Goal: Task Accomplishment & Management: Use online tool/utility

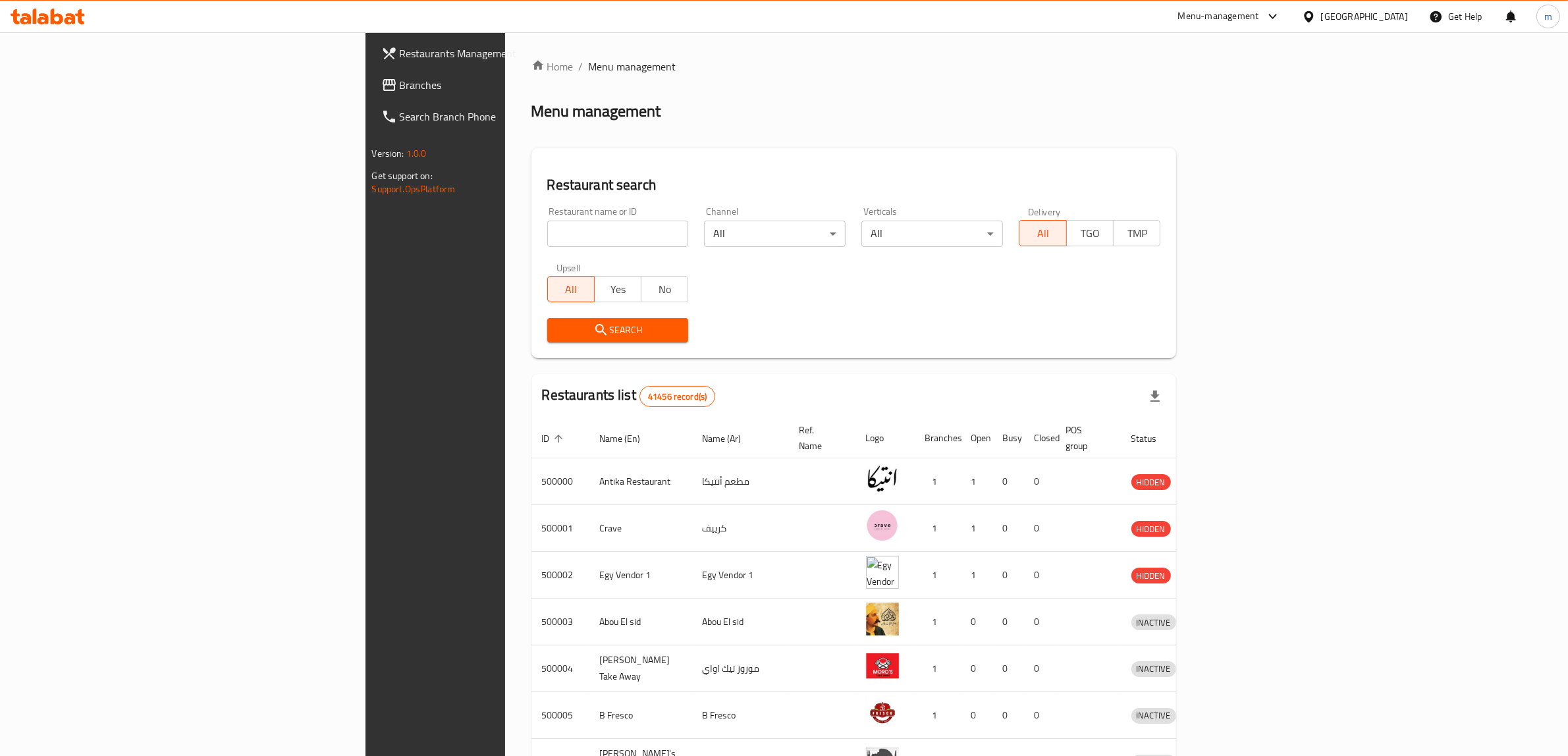
click at [400, 81] on span "Branches" at bounding box center [508, 85] width 217 height 15
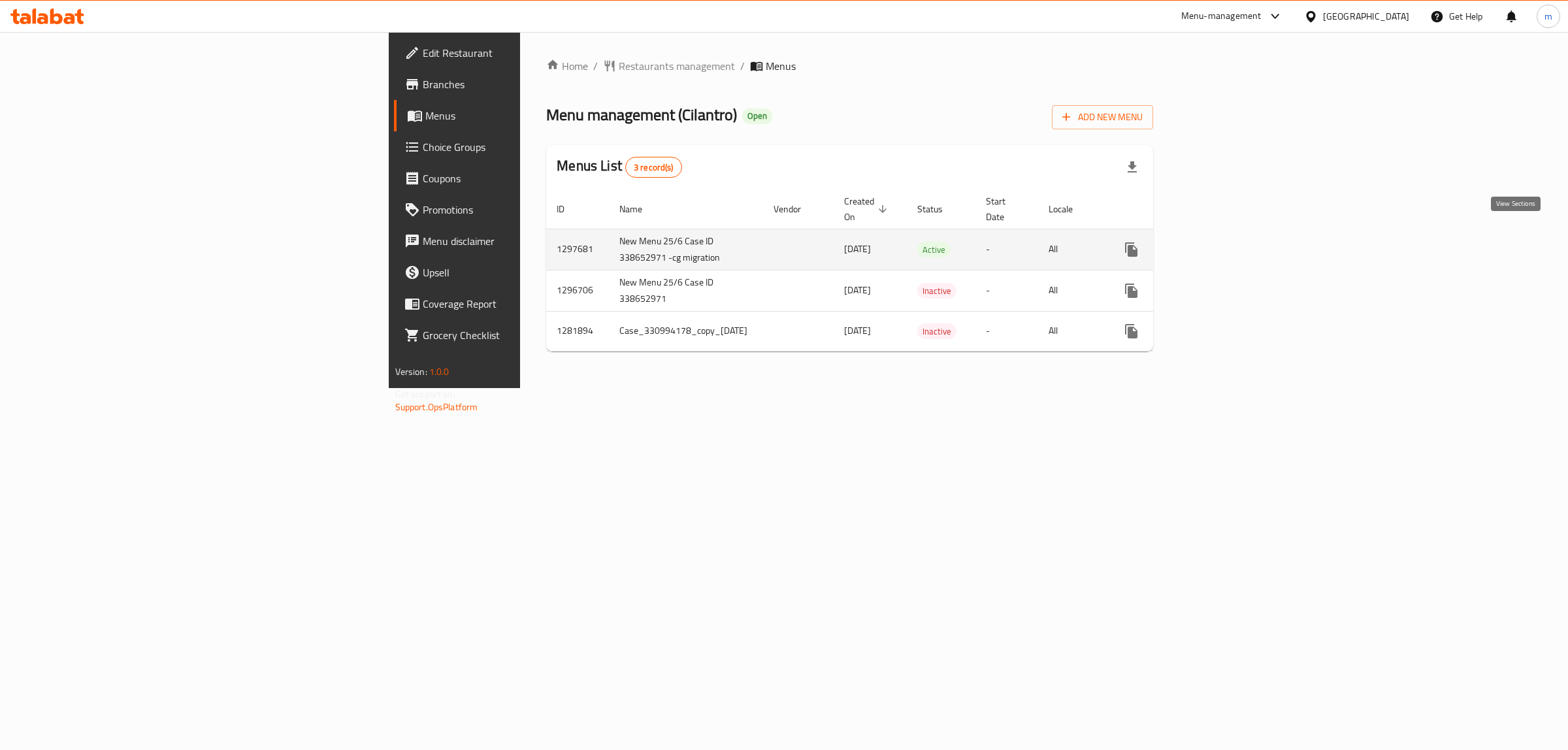
click at [1234, 242] on icon "enhanced table" at bounding box center [1225, 250] width 15 height 15
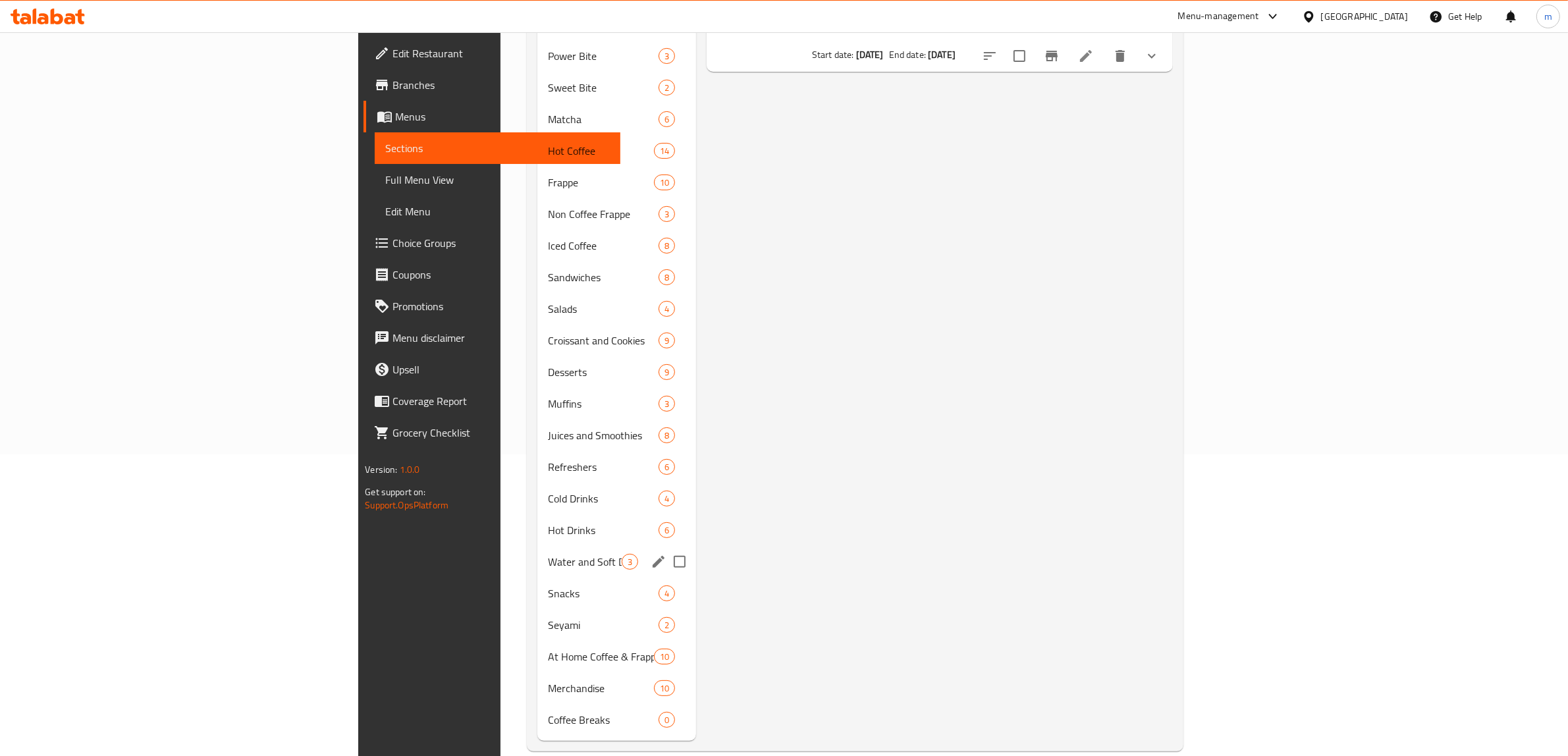
scroll to position [55, 0]
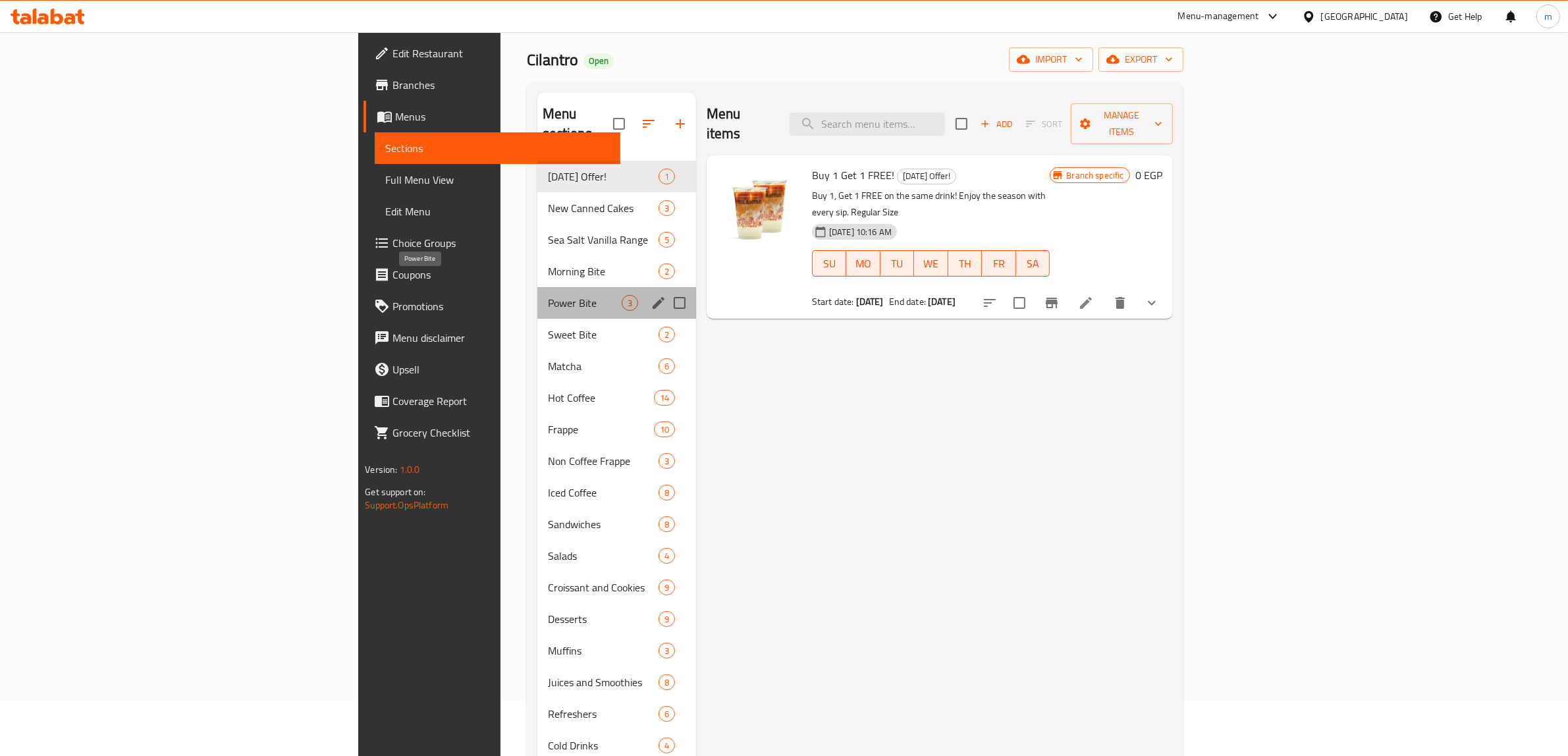
click at [548, 295] on span "Power Bite" at bounding box center [585, 303] width 74 height 15
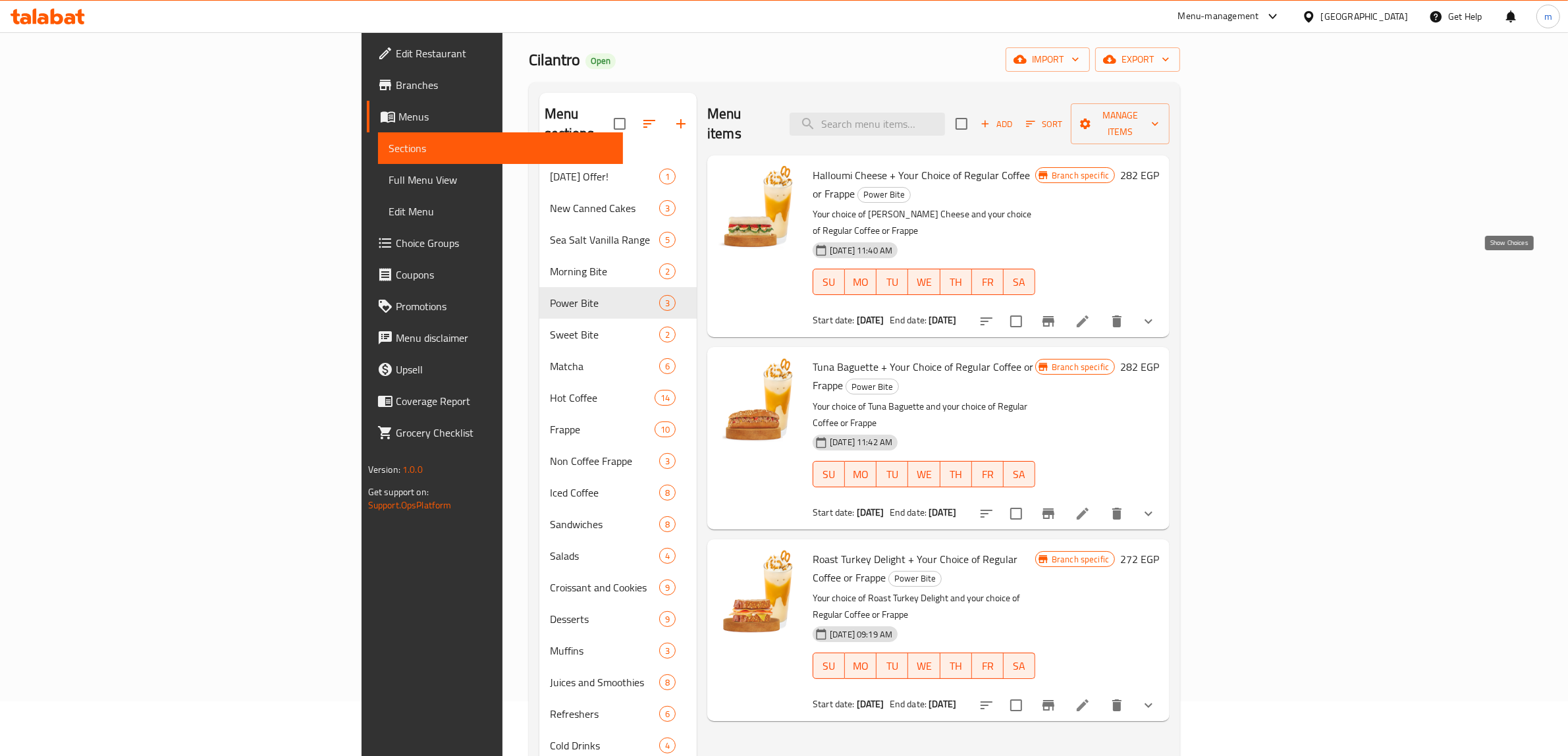
click at [1156, 313] on icon "show more" at bounding box center [1149, 321] width 15 height 15
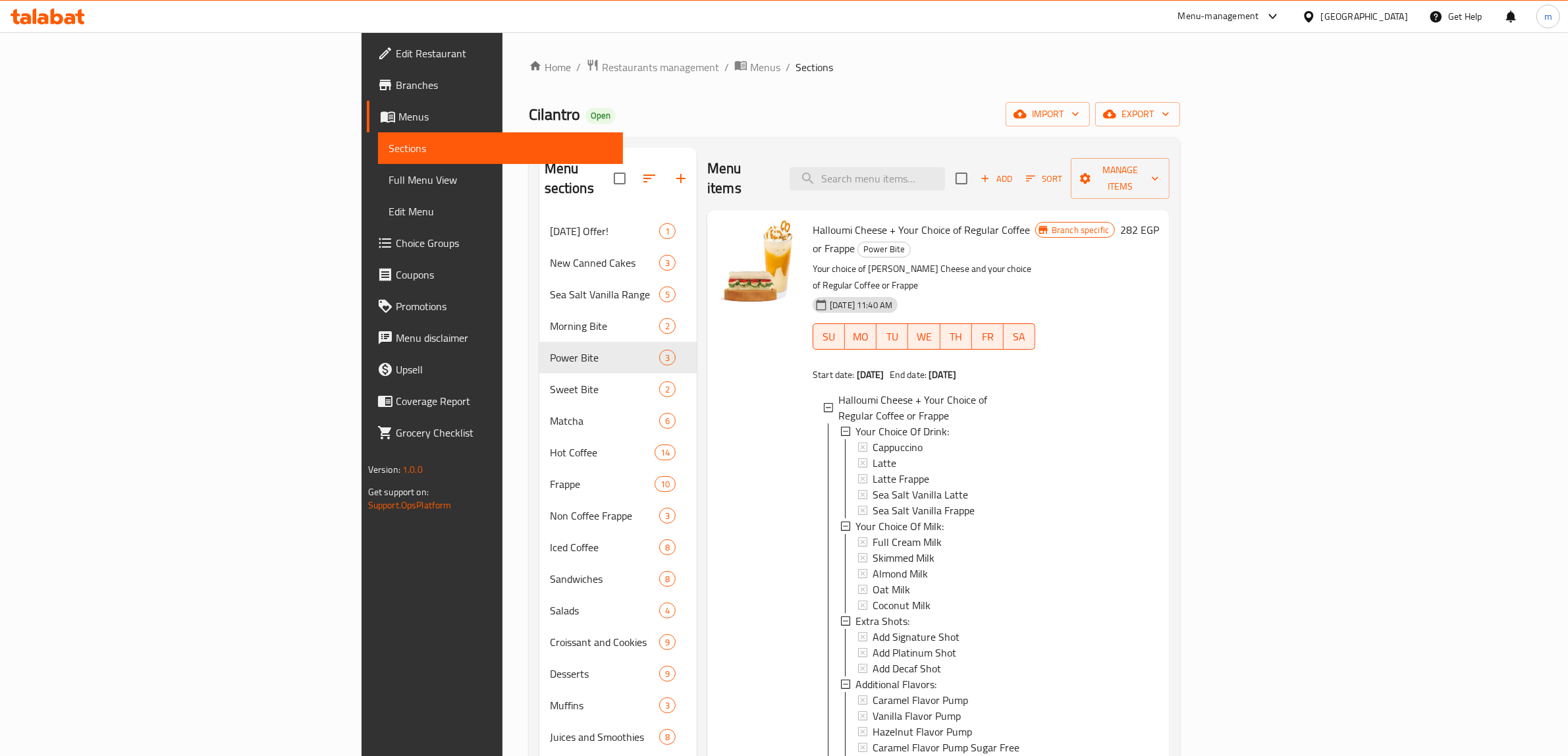
click at [389, 156] on span "Sections" at bounding box center [501, 148] width 224 height 15
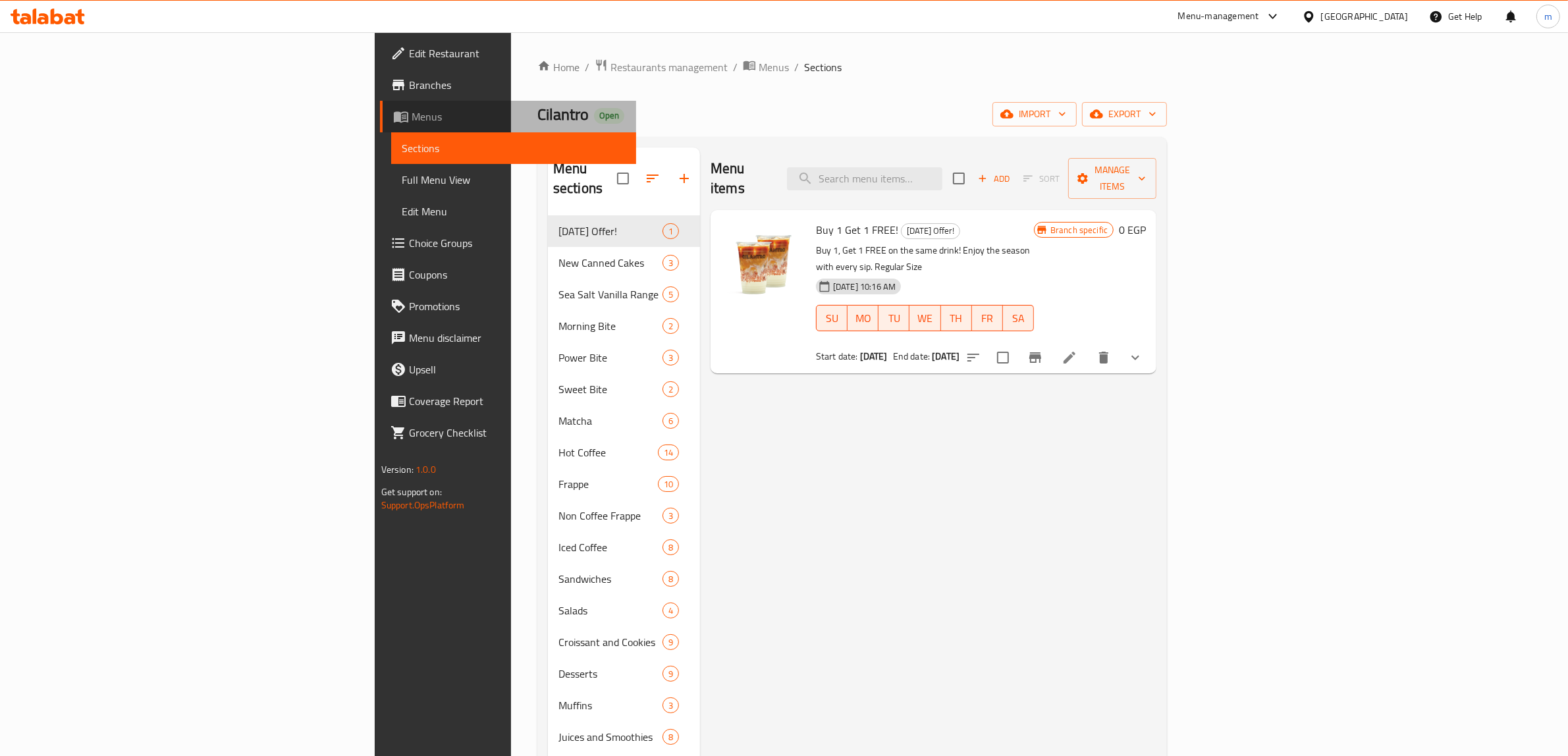
click at [412, 116] on span "Menus" at bounding box center [519, 116] width 215 height 15
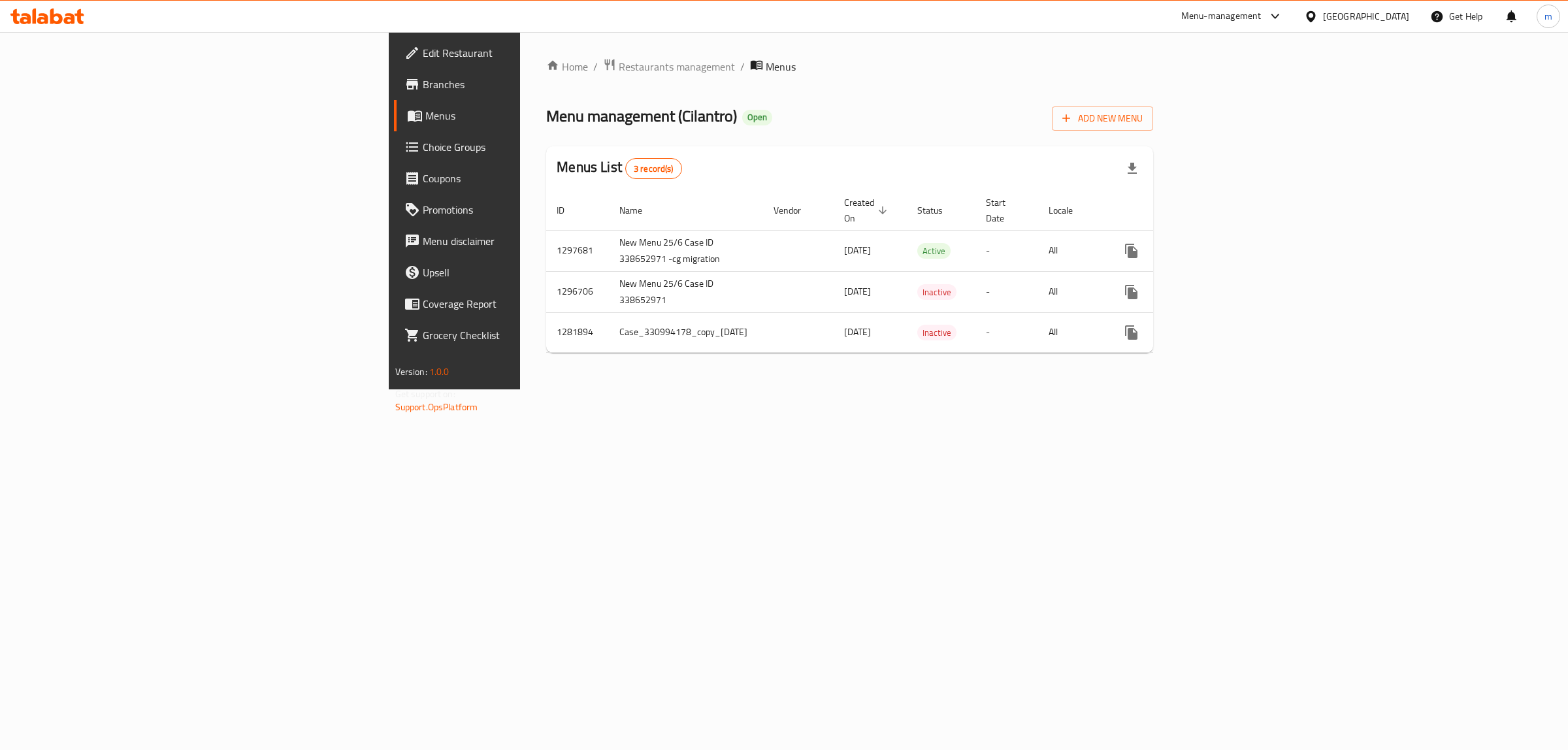
click at [423, 49] on span "Edit Restaurant" at bounding box center [531, 53] width 217 height 15
click at [423, 57] on span "Edit Restaurant" at bounding box center [531, 53] width 217 height 15
click at [66, 24] on icon at bounding box center [69, 18] width 11 height 11
click at [1231, 244] on icon "enhanced table" at bounding box center [1225, 250] width 12 height 12
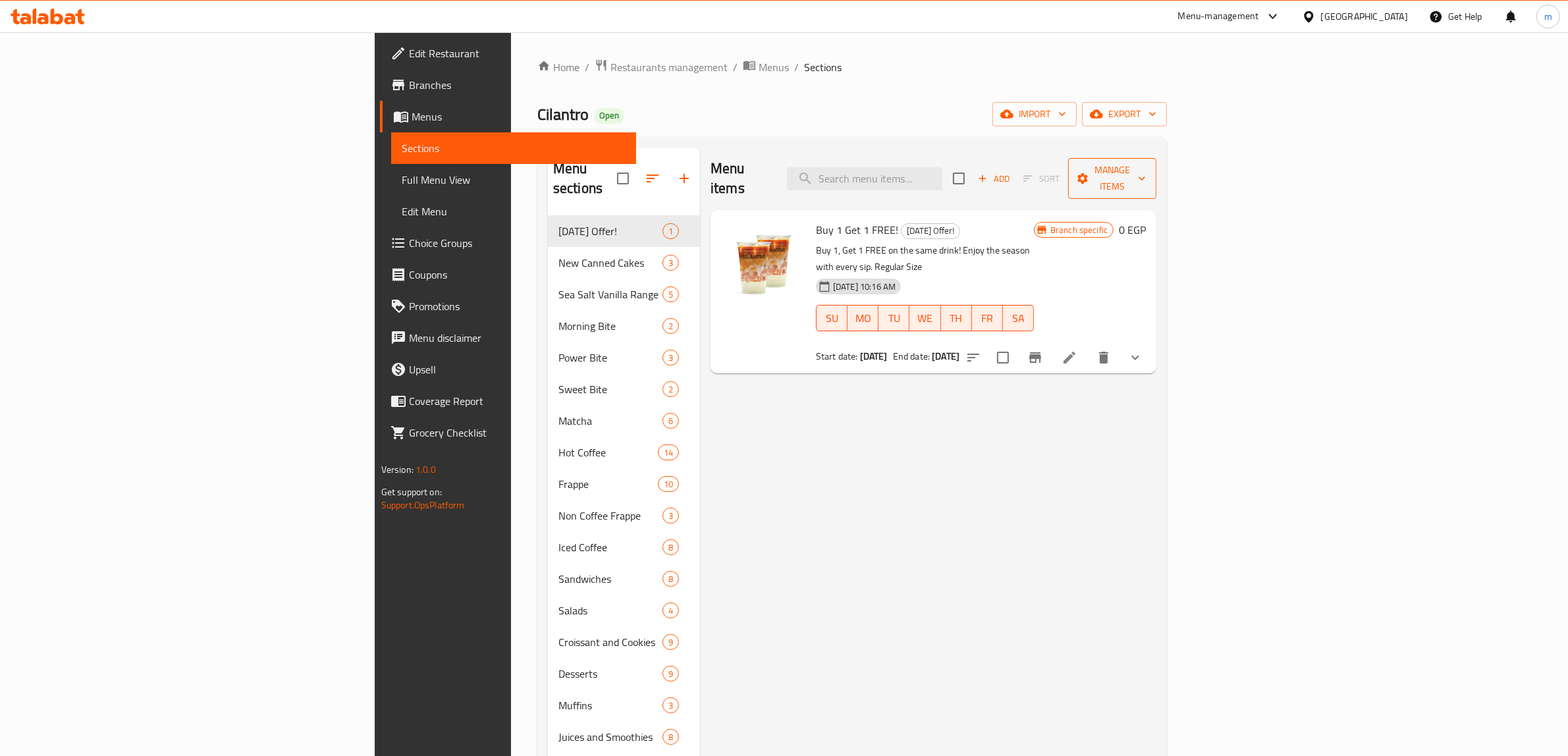
click at [1145, 177] on icon "button" at bounding box center [1142, 179] width 7 height 4
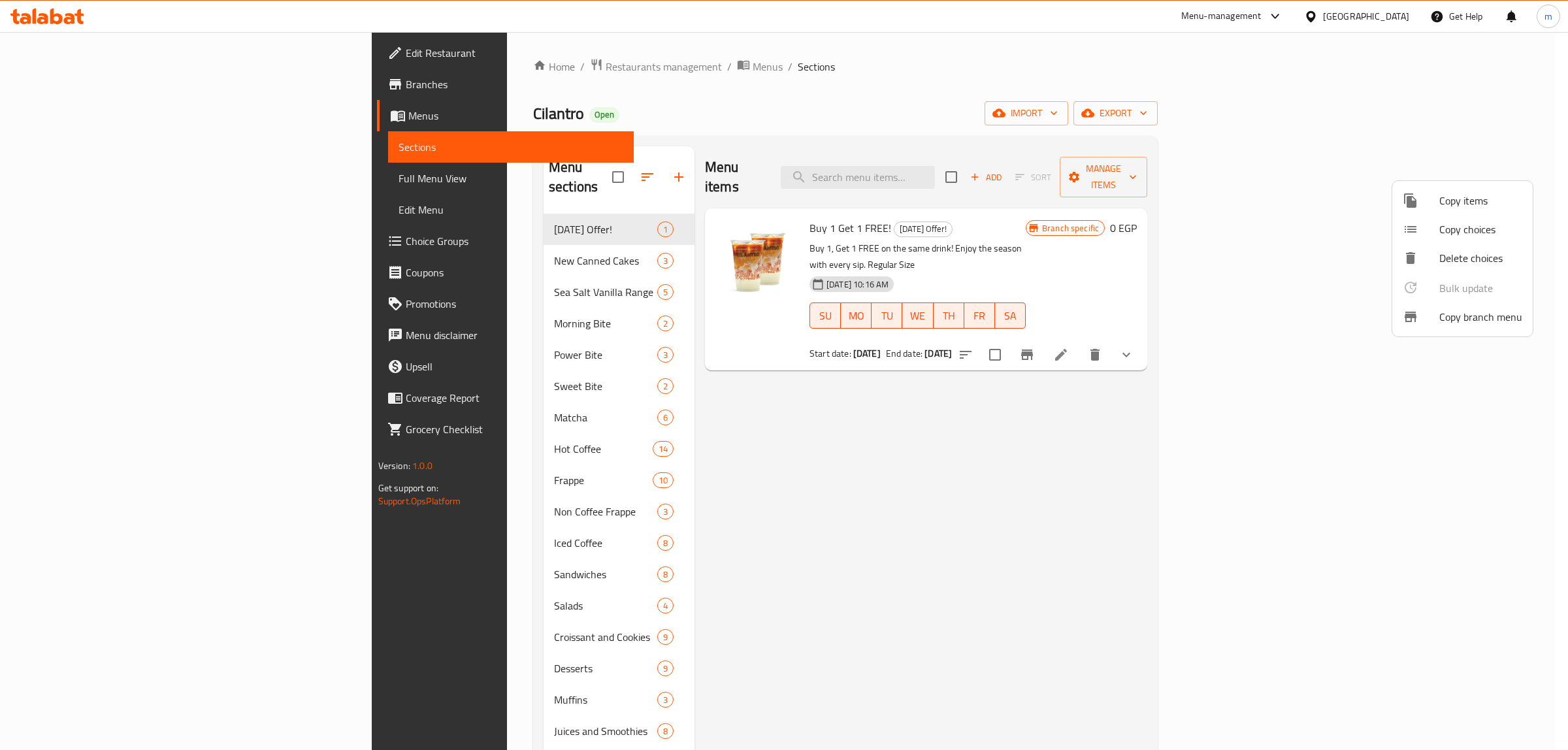
click at [98, 49] on div at bounding box center [784, 375] width 1568 height 750
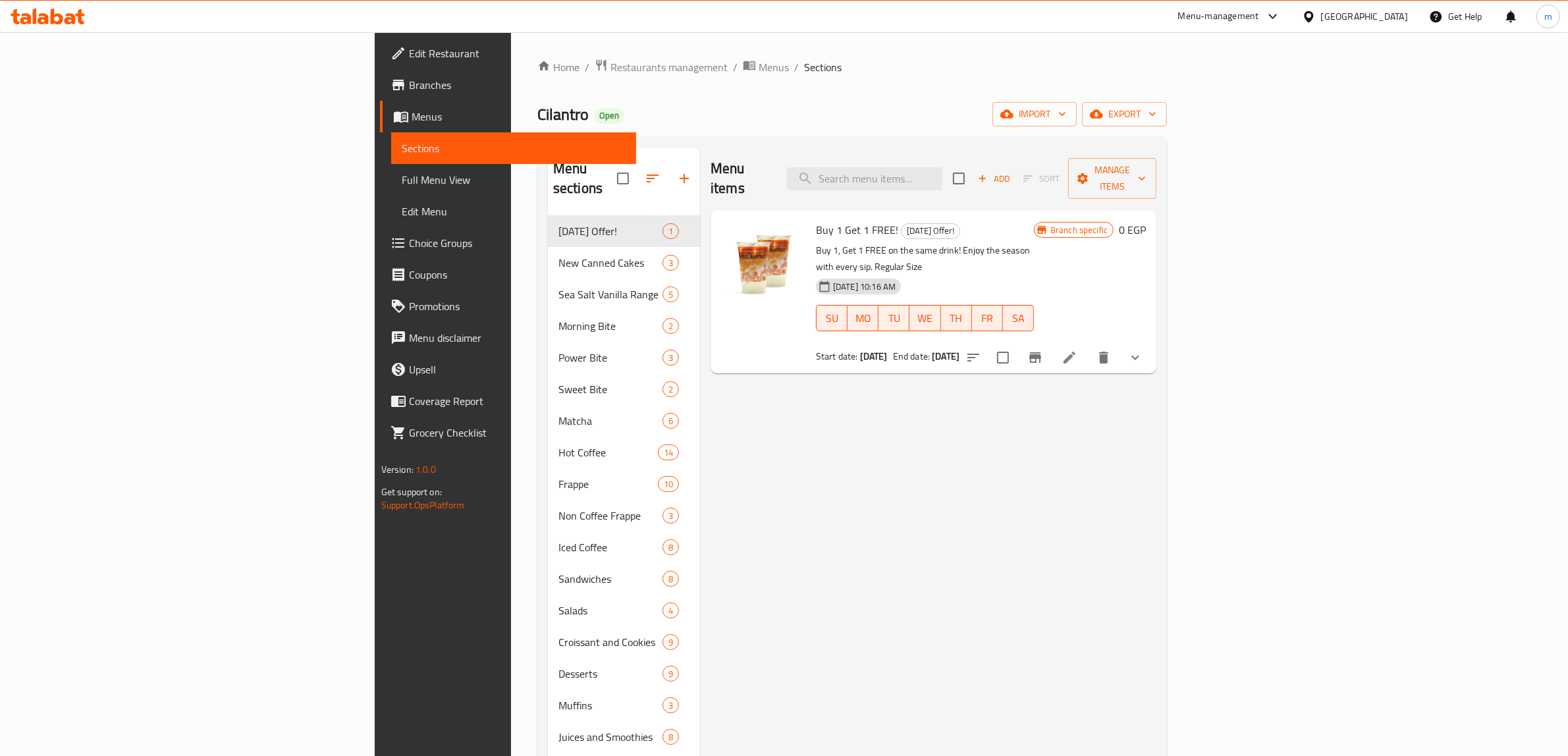
click at [409, 55] on span "Edit Restaurant" at bounding box center [518, 53] width 217 height 15
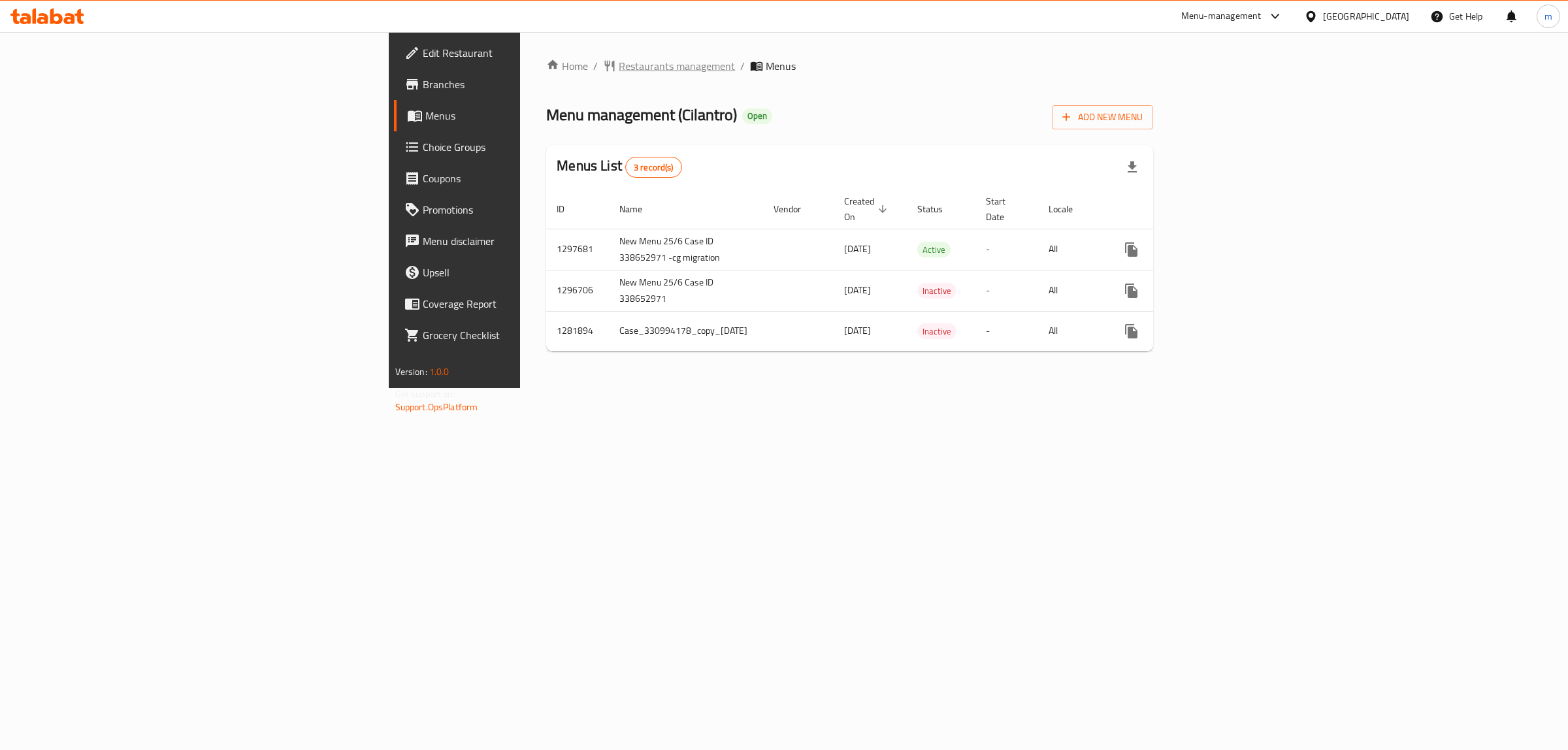
click at [619, 67] on span "Restaurants management" at bounding box center [677, 65] width 116 height 15
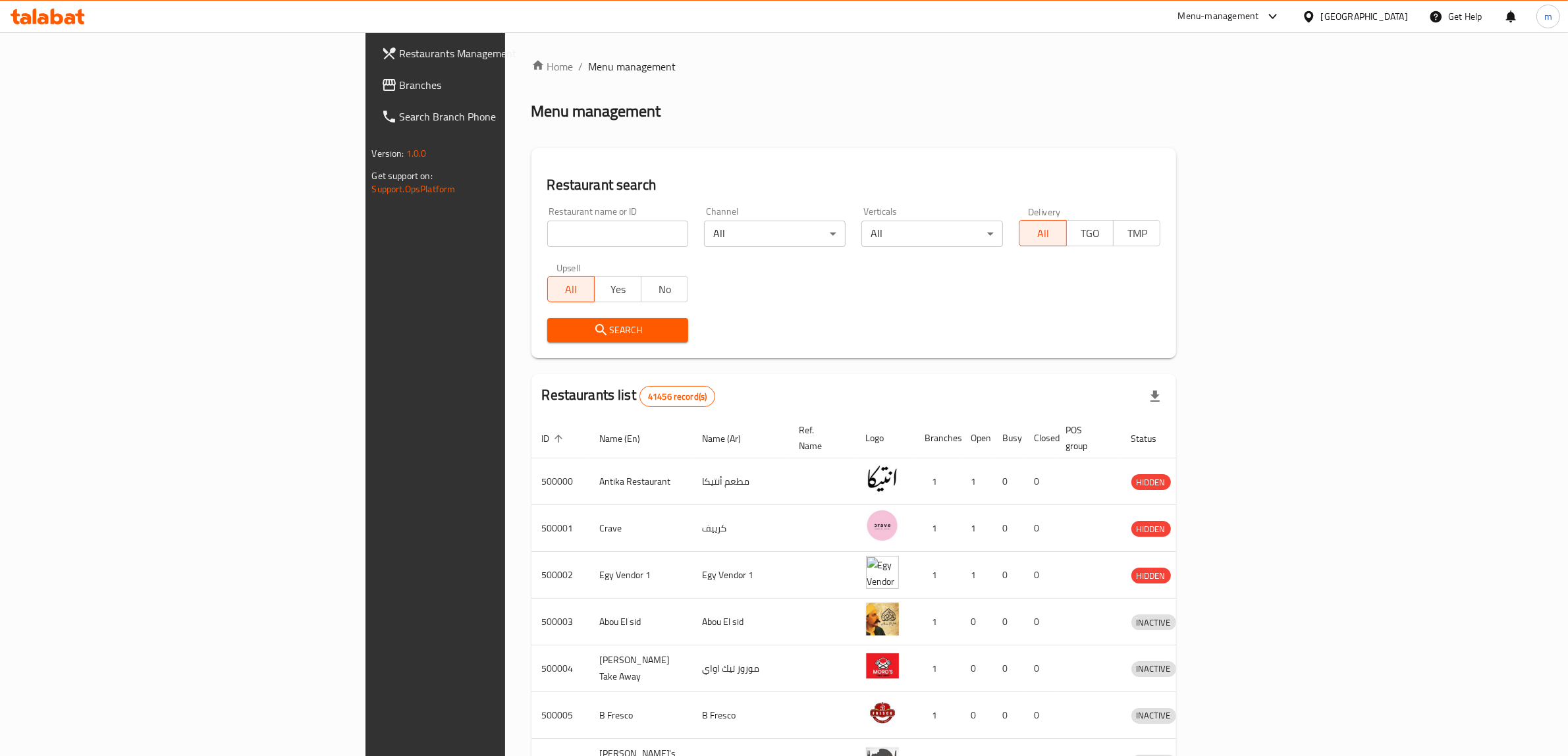
click at [400, 79] on span "Branches" at bounding box center [508, 85] width 217 height 15
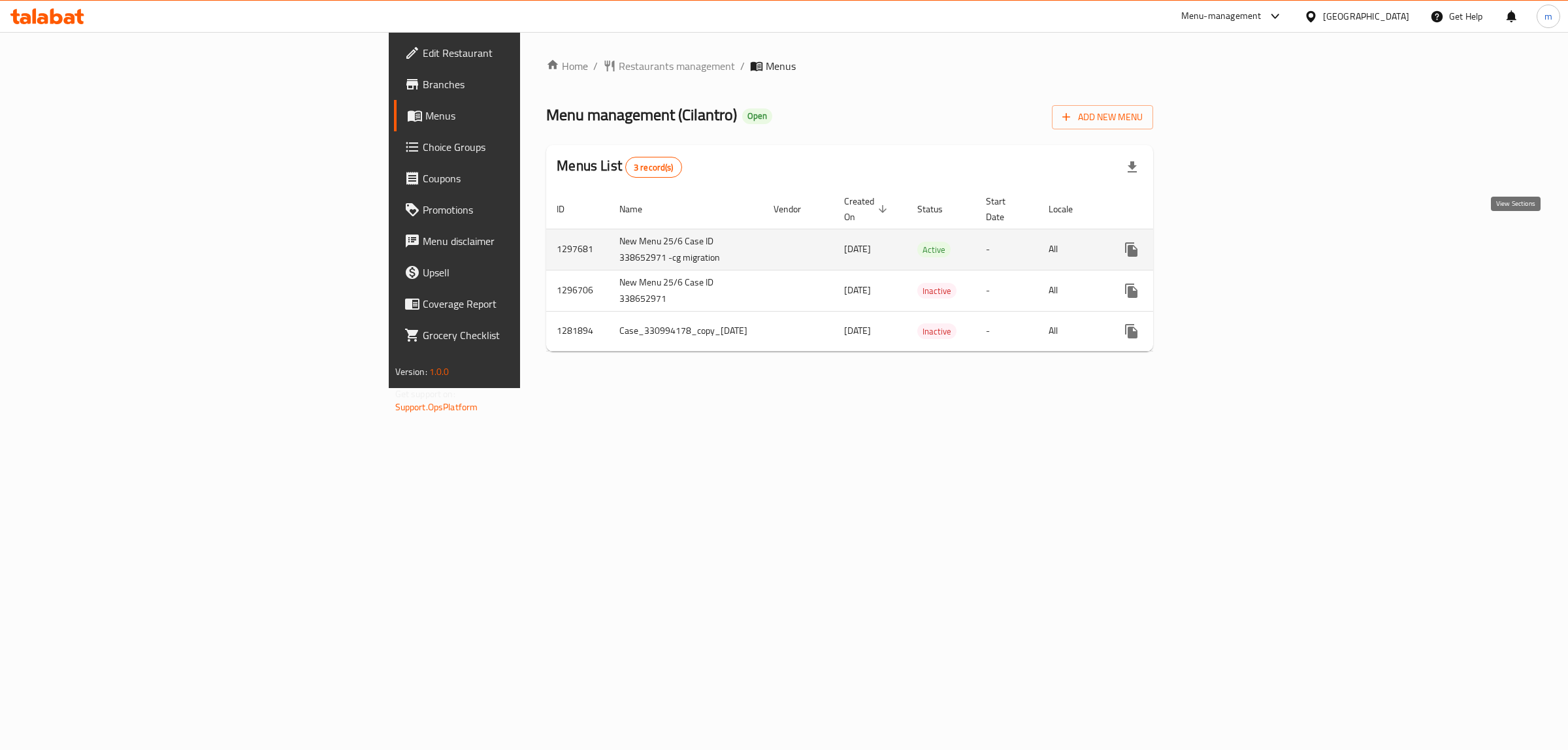
click at [1234, 242] on icon "enhanced table" at bounding box center [1225, 250] width 15 height 15
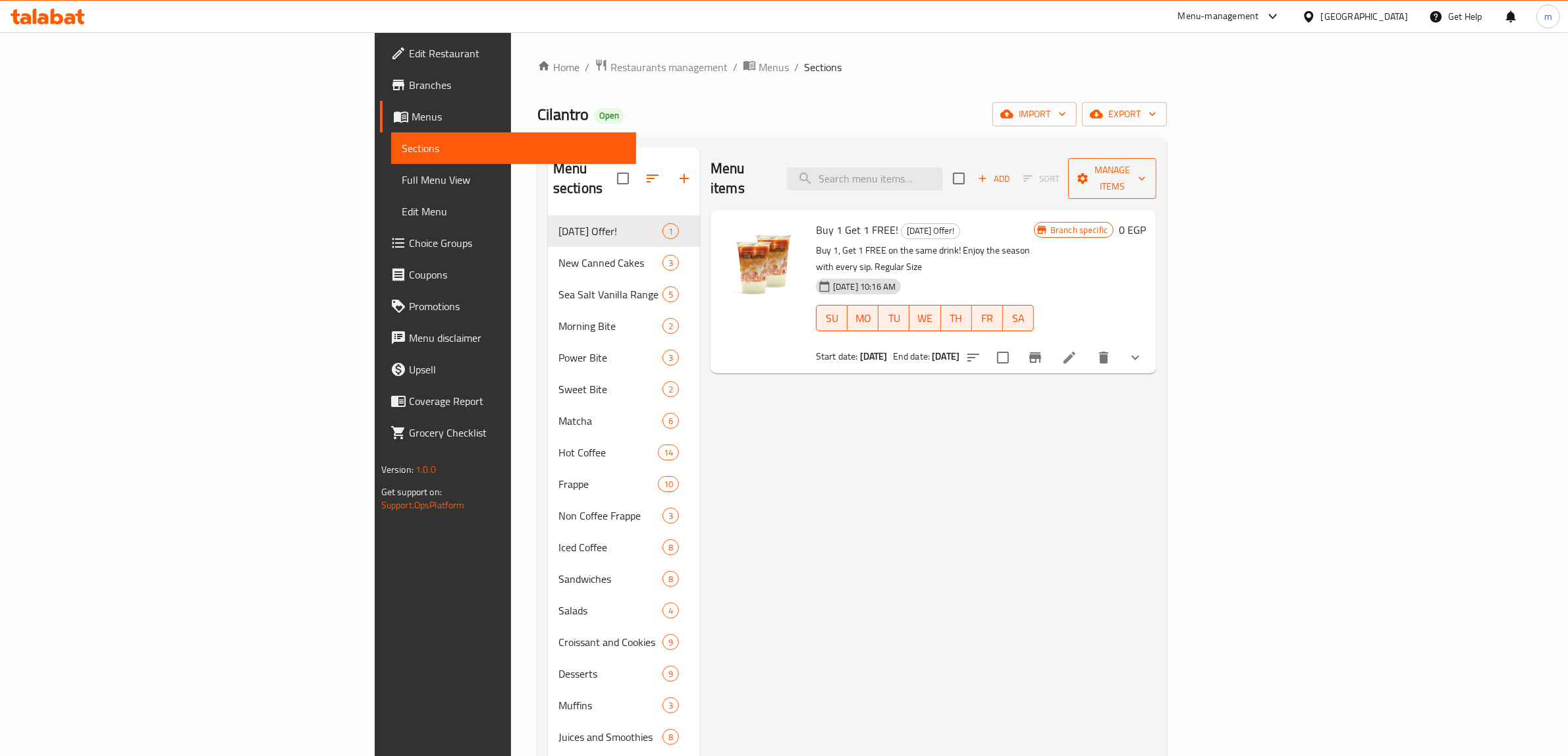
click at [1146, 172] on span "Manage items" at bounding box center [1112, 178] width 67 height 33
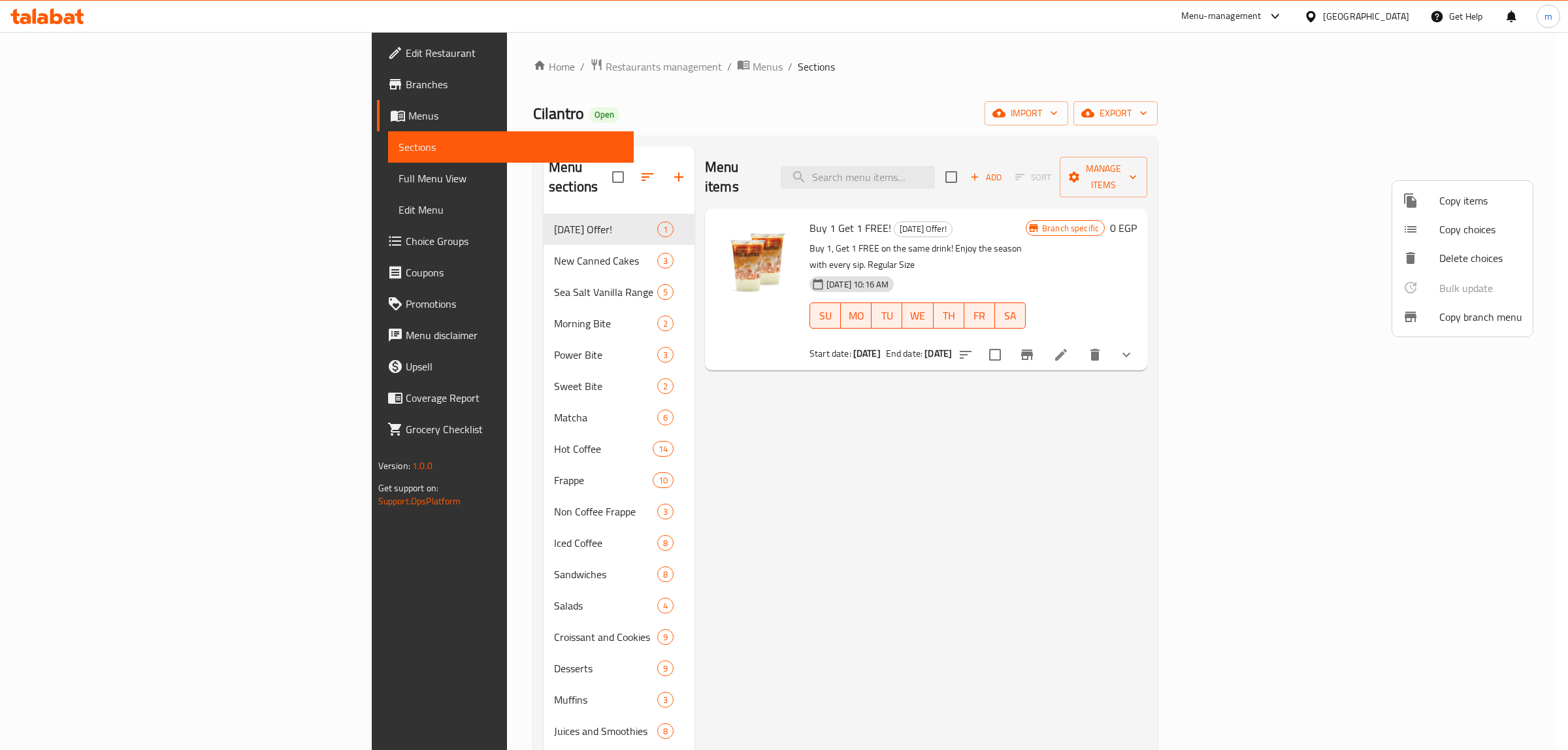
click at [1466, 319] on span "Copy branch menu" at bounding box center [1481, 317] width 83 height 15
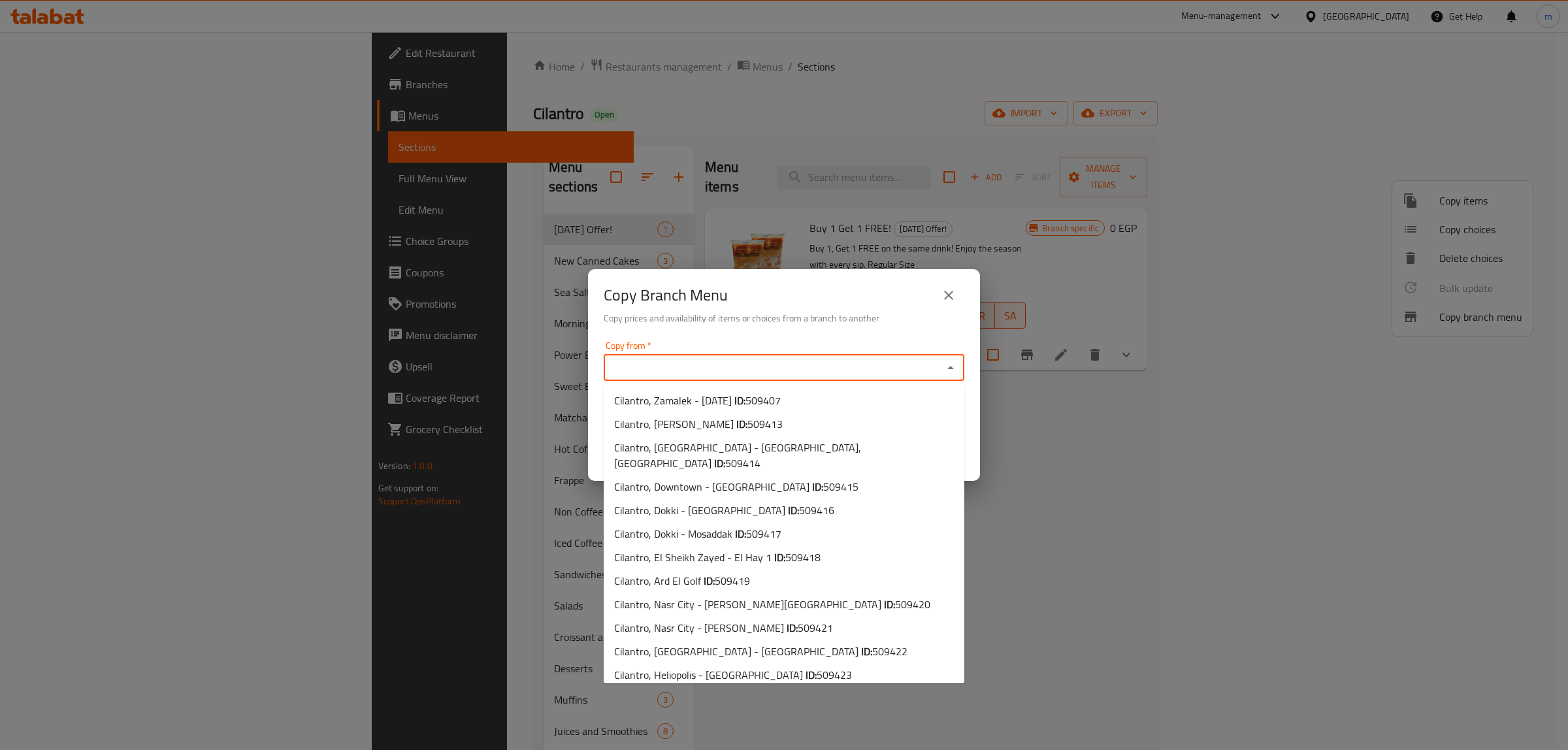
click at [654, 364] on input "Copy from   *" at bounding box center [773, 368] width 331 height 19
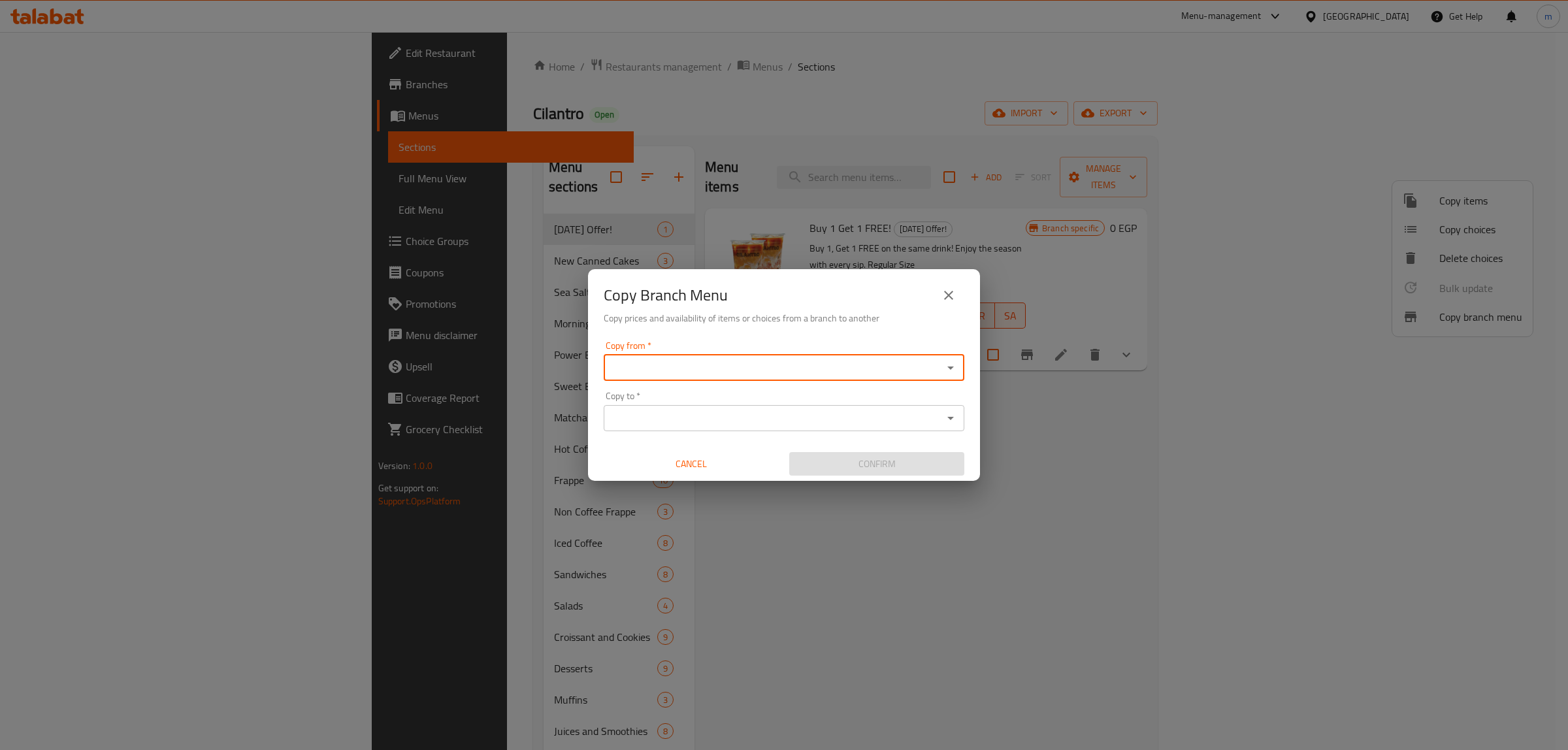
paste input "777161"
click at [701, 366] on input "777161" at bounding box center [773, 368] width 331 height 19
type input "777161"
click at [701, 366] on input "777161" at bounding box center [773, 368] width 331 height 19
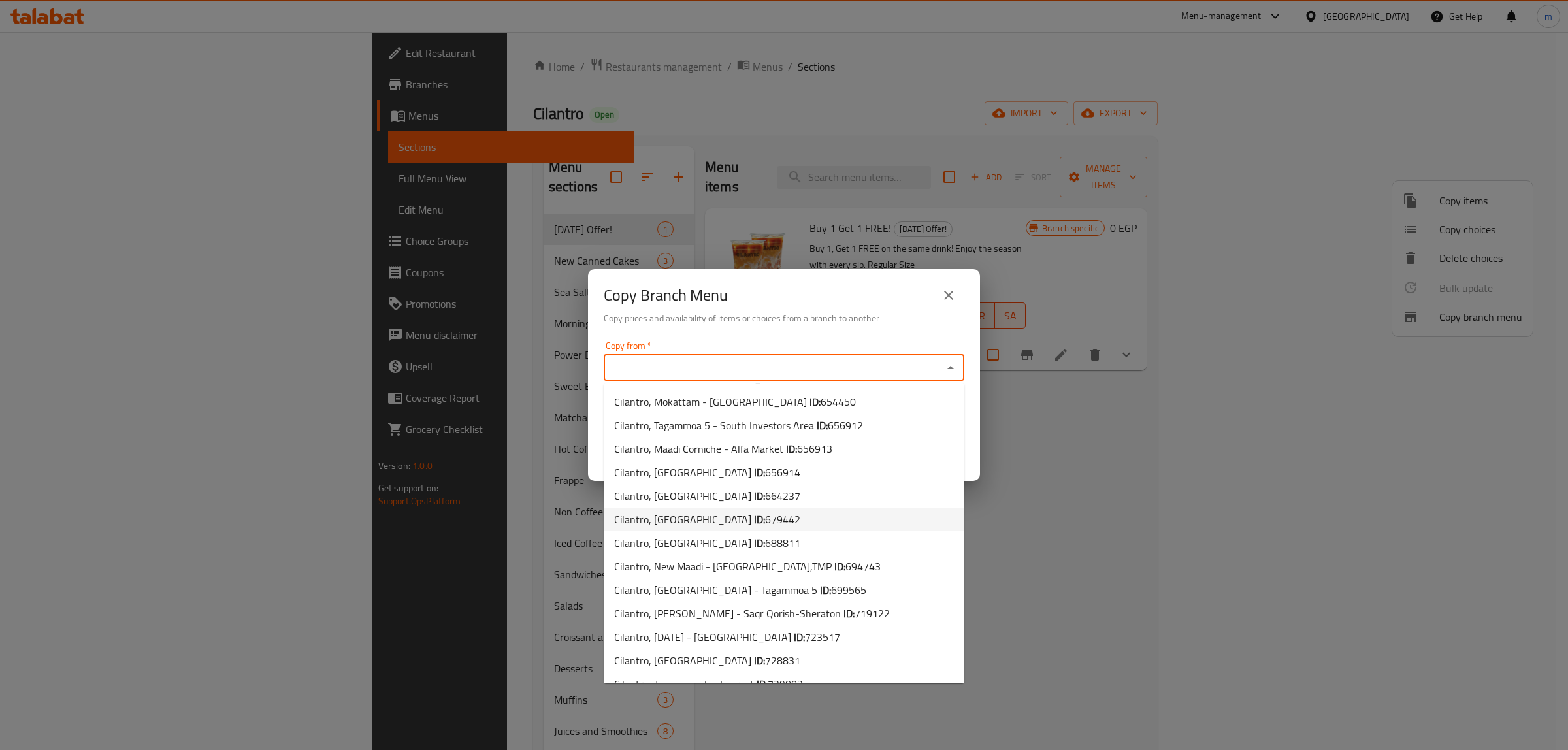
scroll to position [1167, 0]
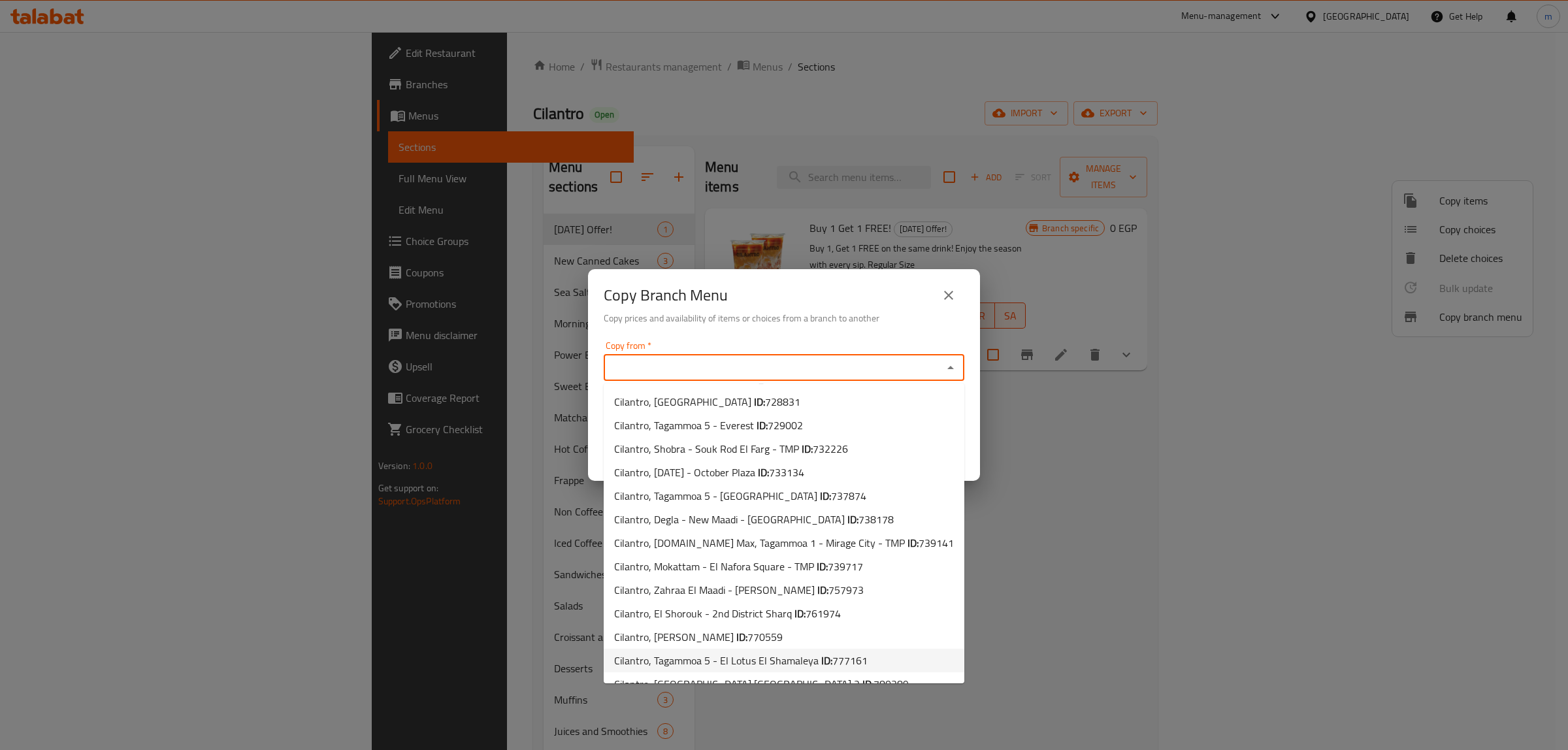
click at [753, 653] on span "Cilantro, Tagammoa 5 - El Lotus El Shamaleya ID: 777161" at bounding box center [740, 661] width 254 height 15
type input "Cilantro, Tagammoa 5 - El Lotus El Shamaleya"
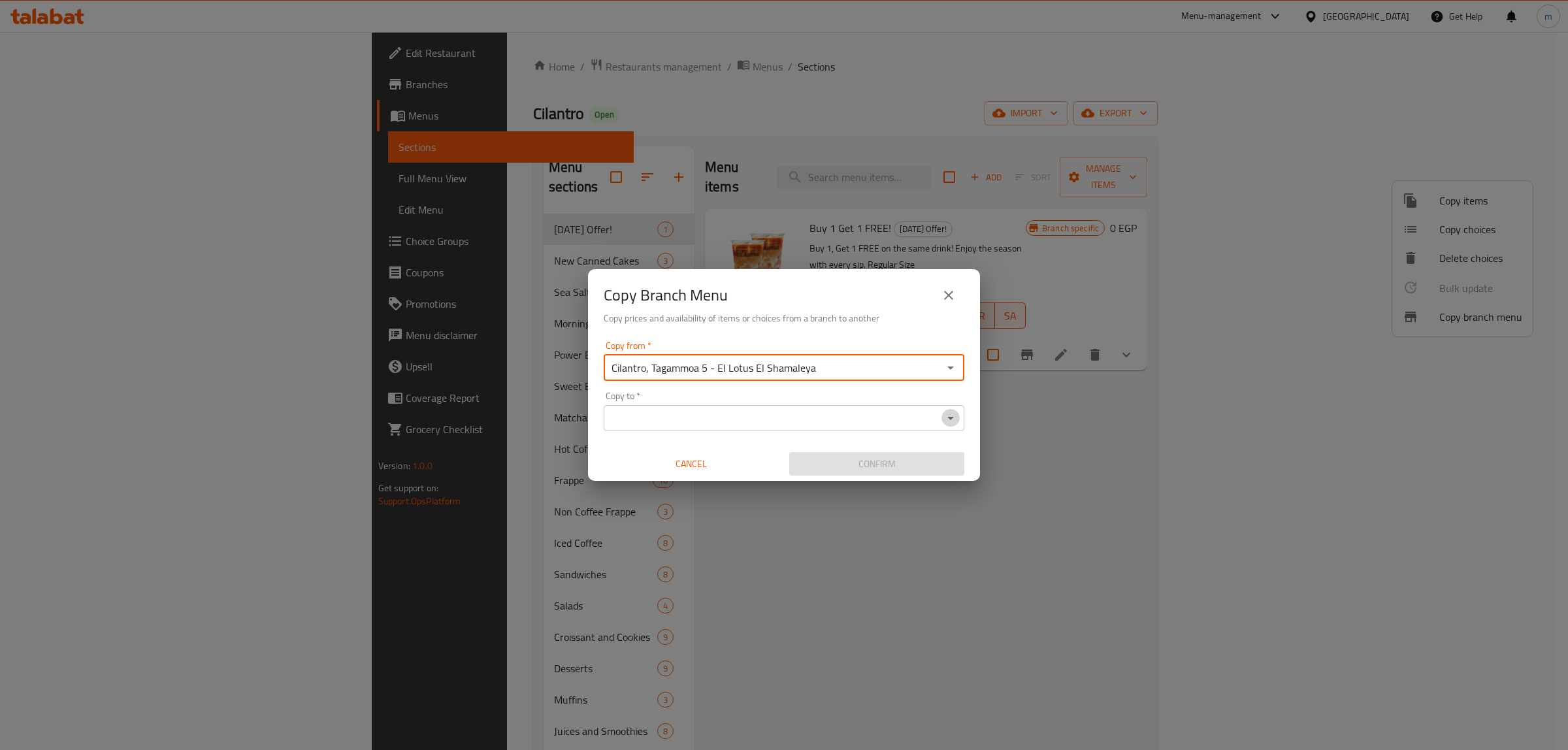
click at [958, 418] on icon "Open" at bounding box center [950, 418] width 15 height 15
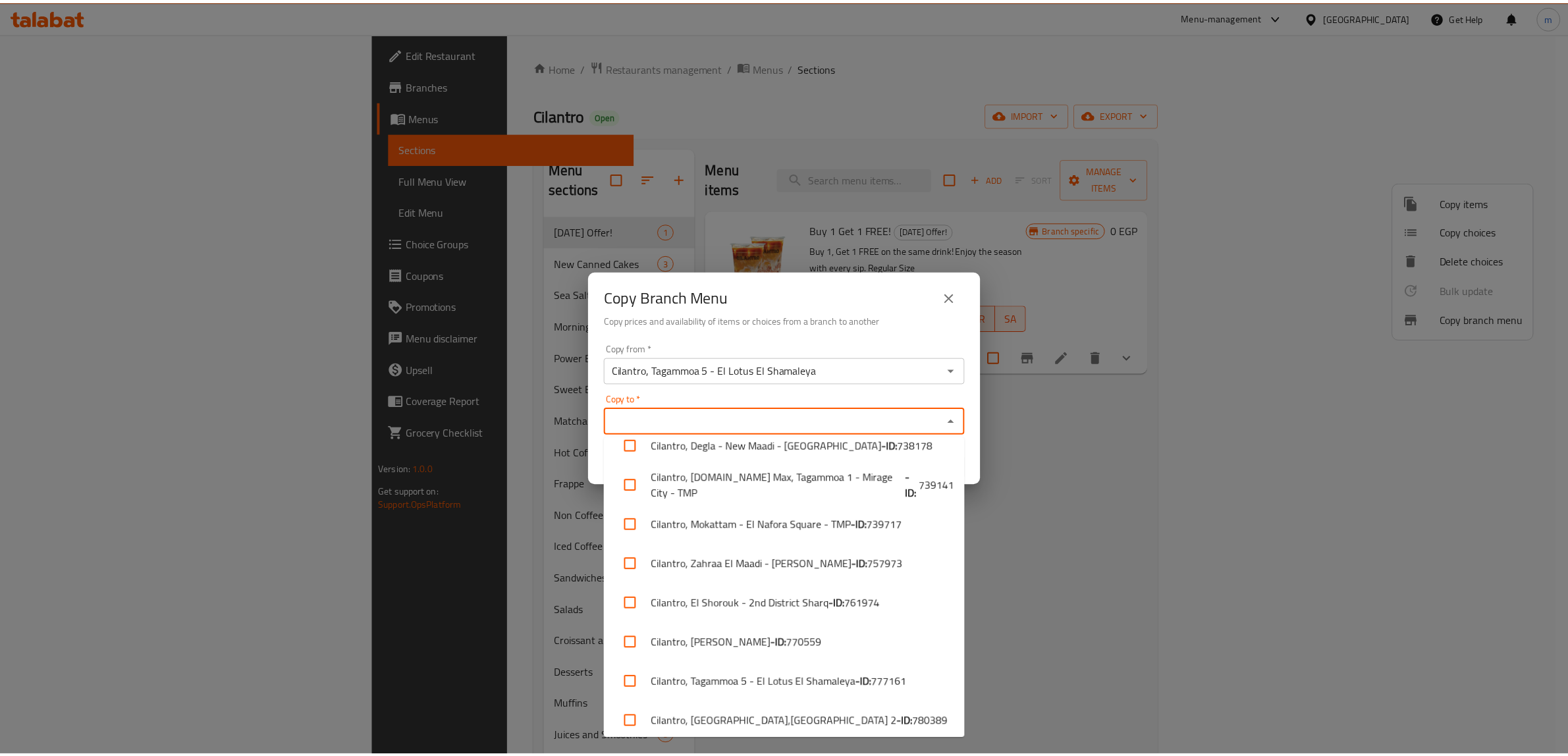
scroll to position [2156, 0]
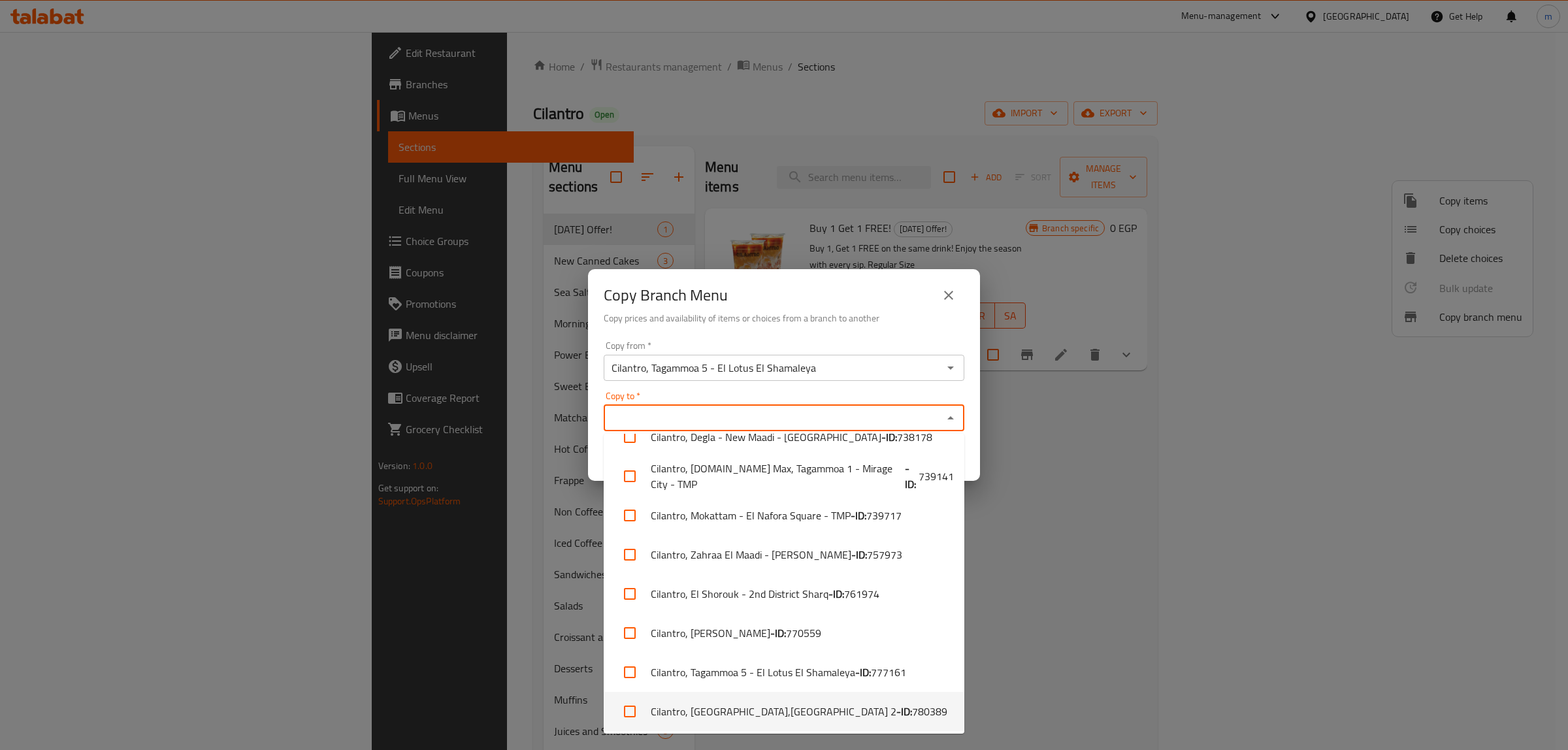
click at [759, 713] on li "Cilantro, El Rehab City 2,El Rehab City 2 - ID: 780389" at bounding box center [784, 712] width 361 height 39
checkbox input "true"
click at [823, 392] on div "Copy to   * Cilantro, El Rehab City 2,El Rehab City 2 Copy to *" at bounding box center [784, 411] width 361 height 40
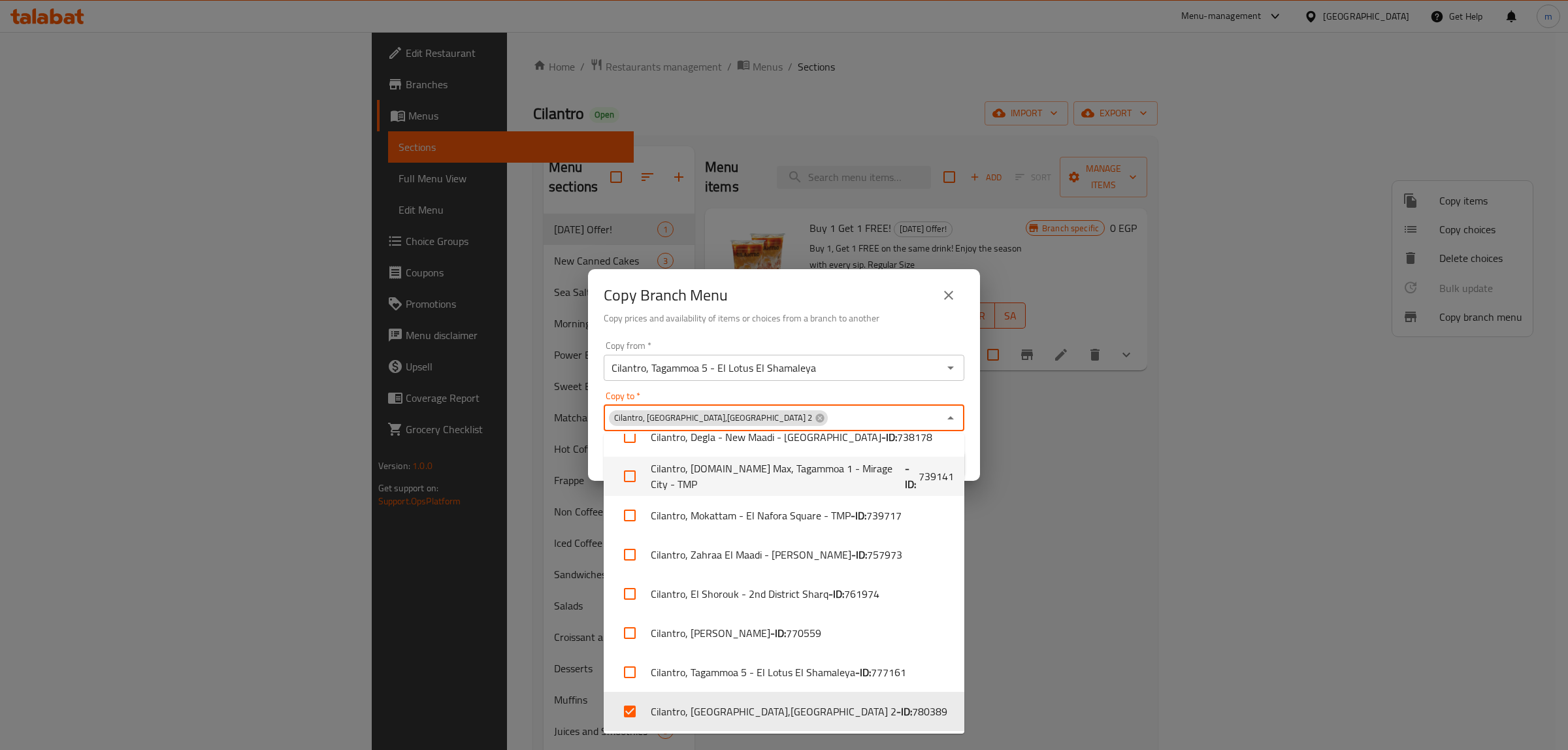
click at [973, 452] on div "Copy from   * Cilantro, Tagammoa 5 - El Lotus El Shamaleya Copy from * Copy to …" at bounding box center [784, 409] width 392 height 146
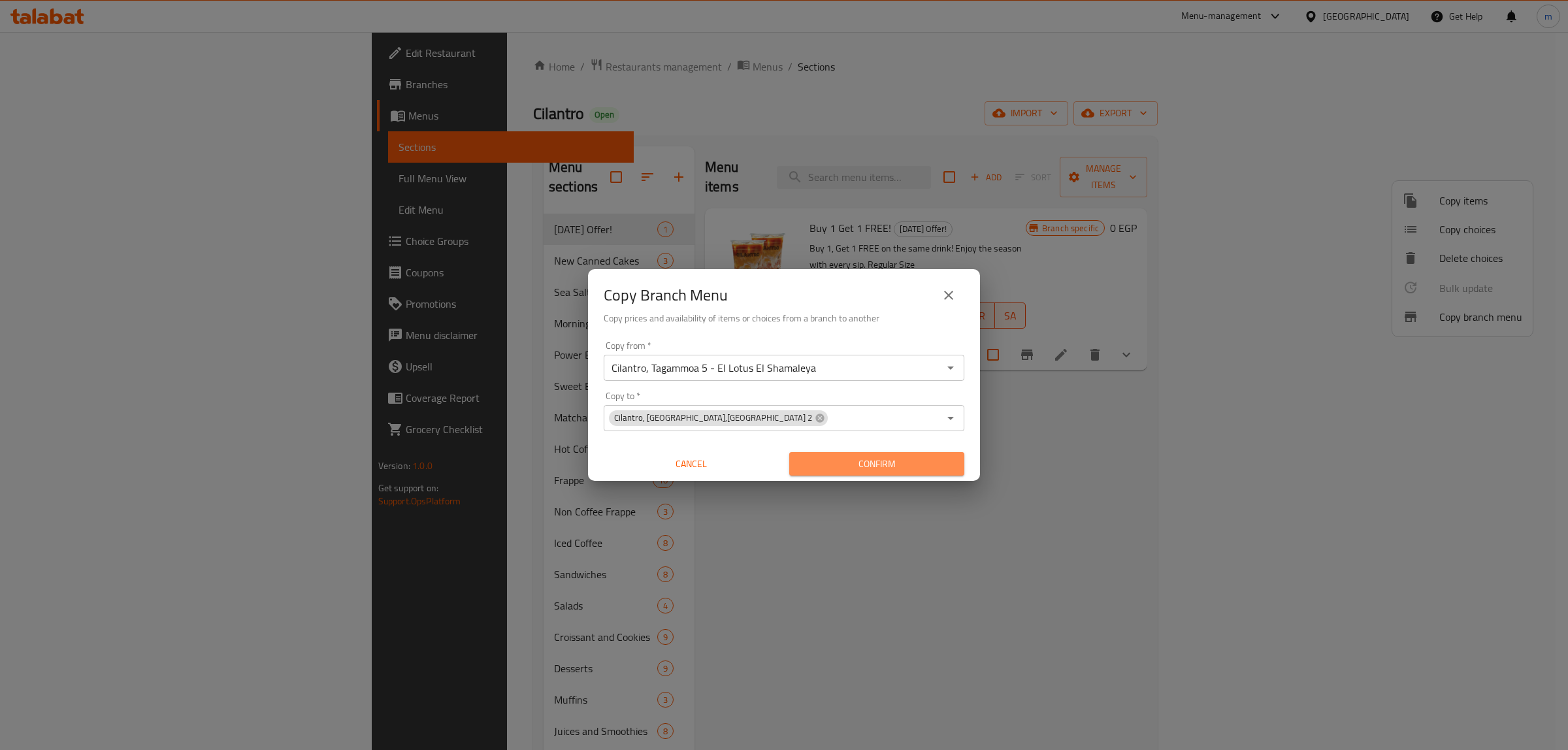
click at [872, 462] on span "Confirm" at bounding box center [877, 464] width 155 height 16
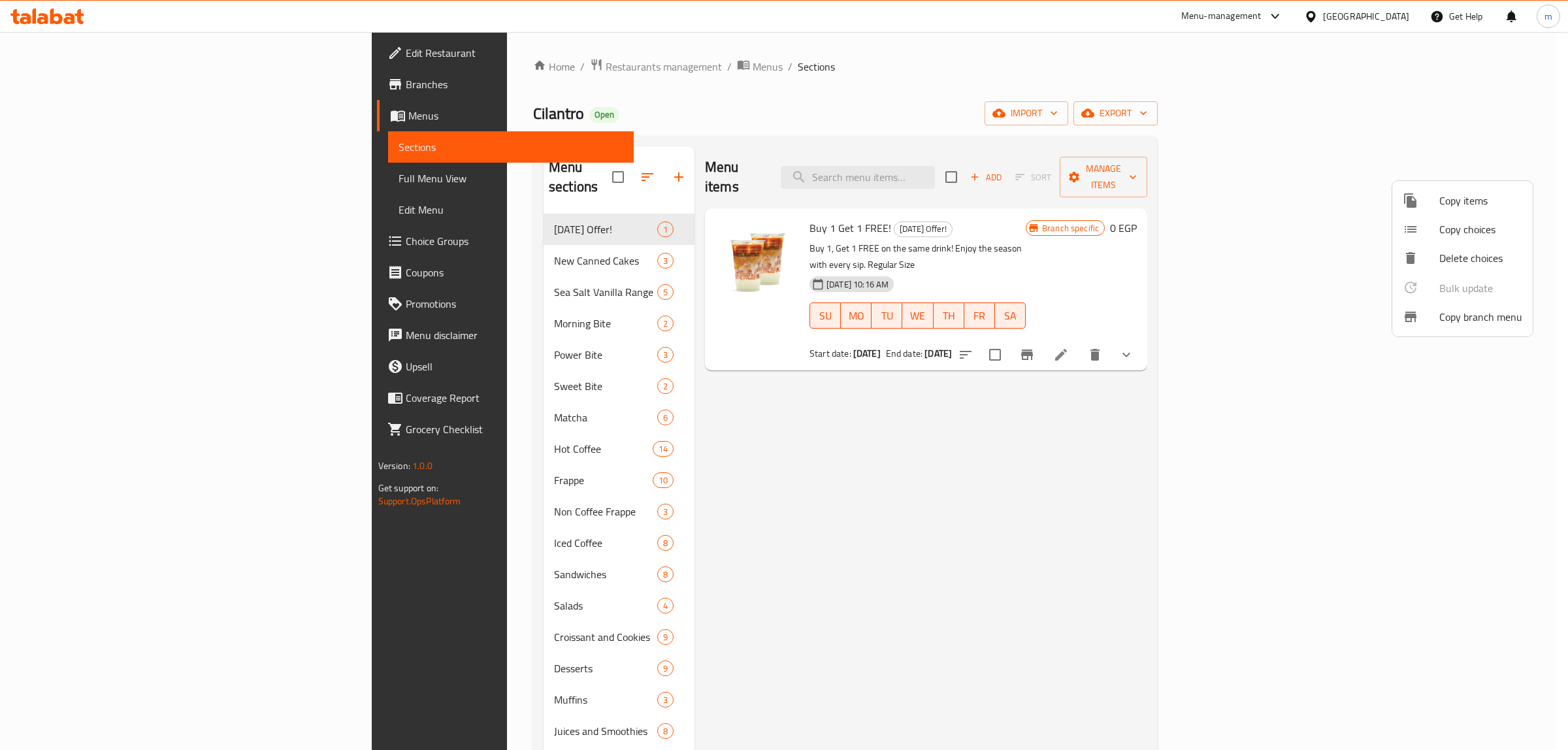
click at [70, 83] on div at bounding box center [784, 375] width 1568 height 750
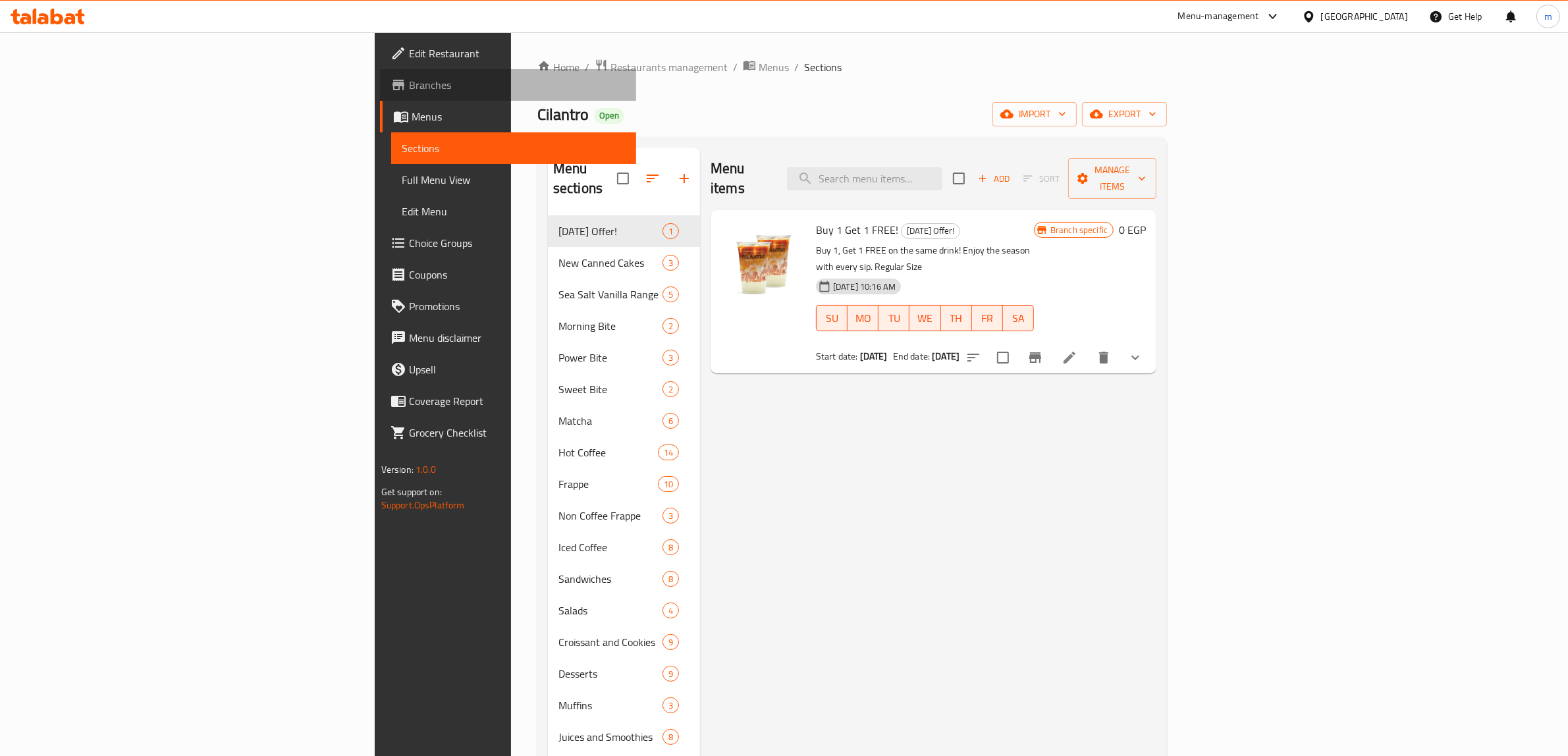
click at [409, 84] on span "Branches" at bounding box center [518, 85] width 217 height 15
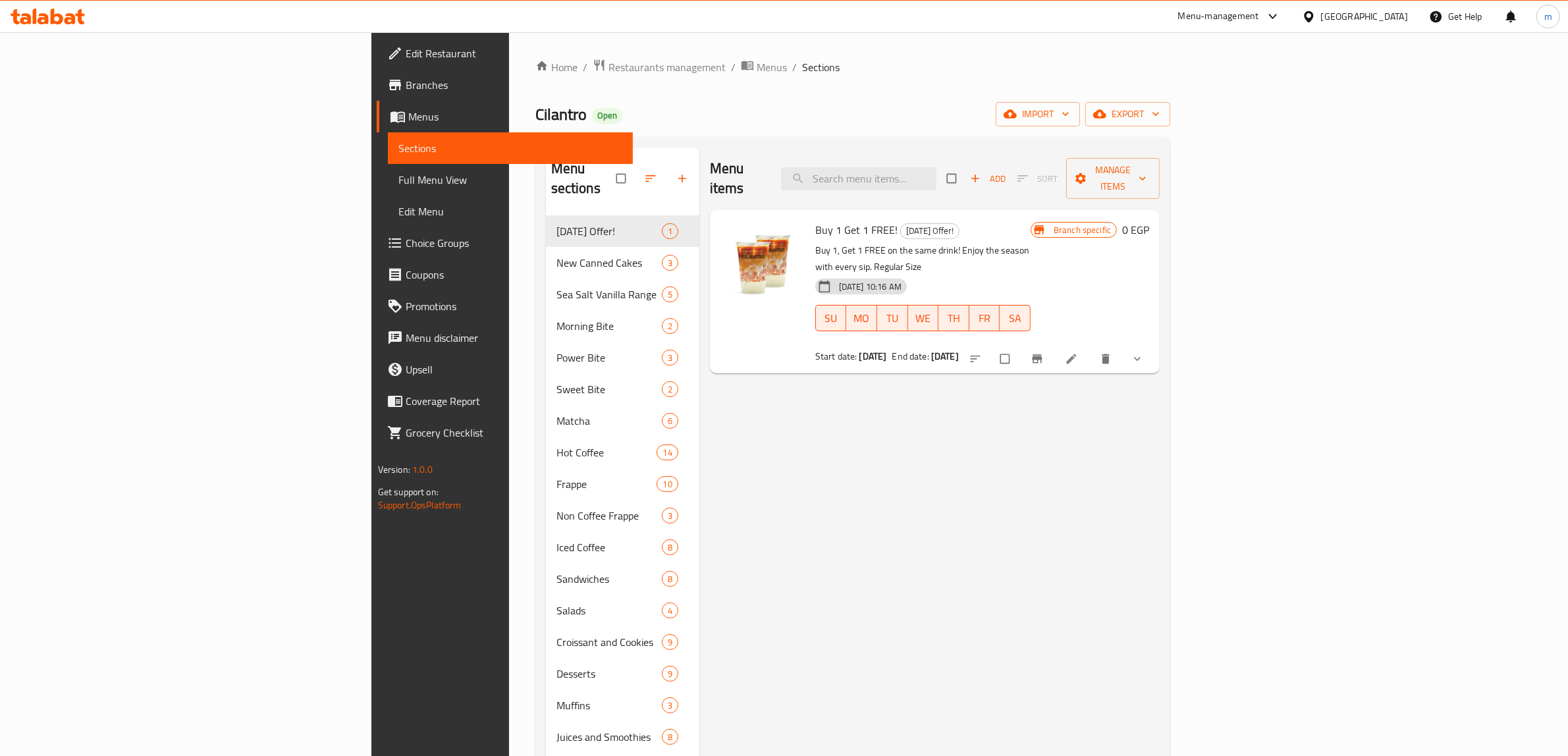
click at [406, 80] on span "Branches" at bounding box center [514, 85] width 217 height 15
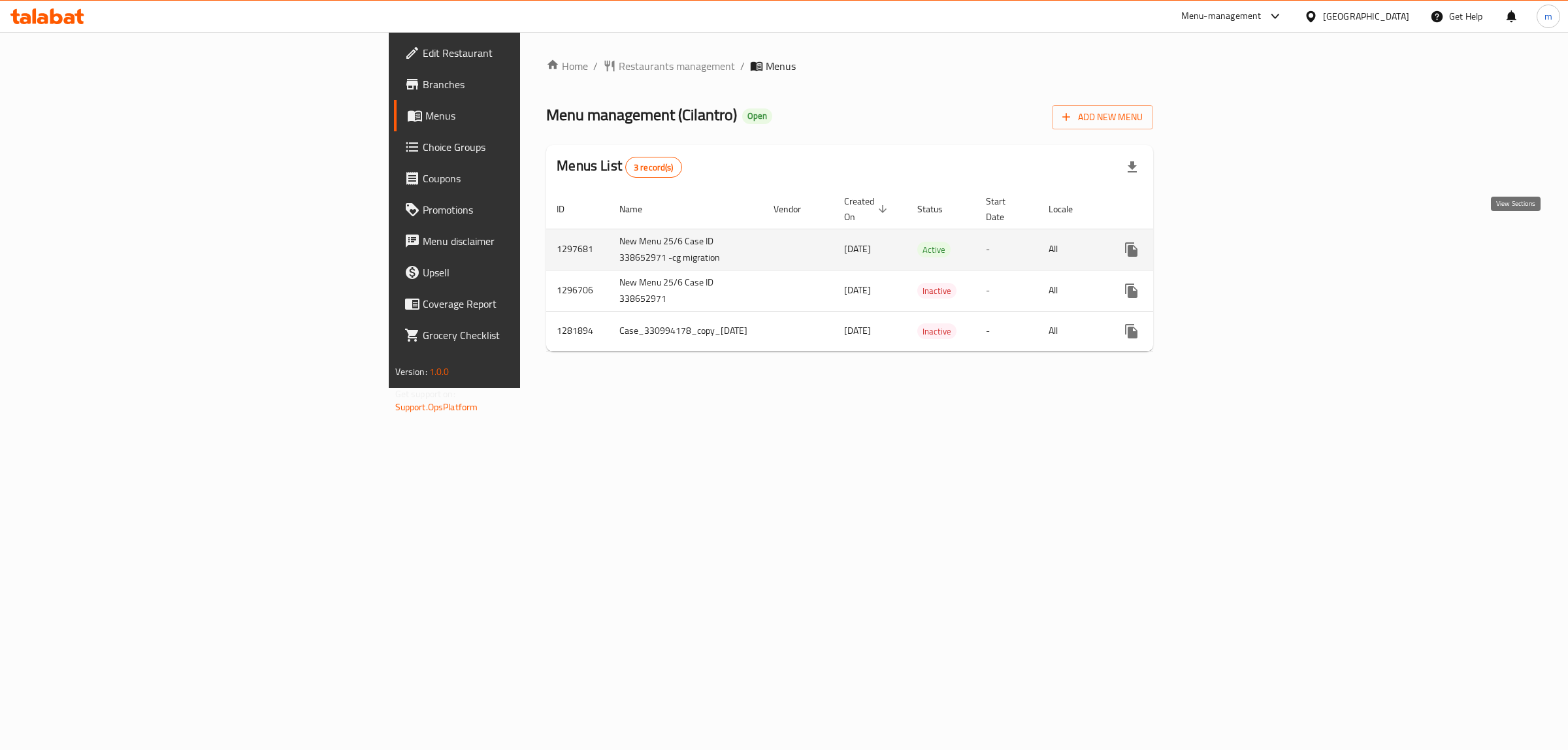
click at [1234, 242] on icon "enhanced table" at bounding box center [1225, 250] width 15 height 15
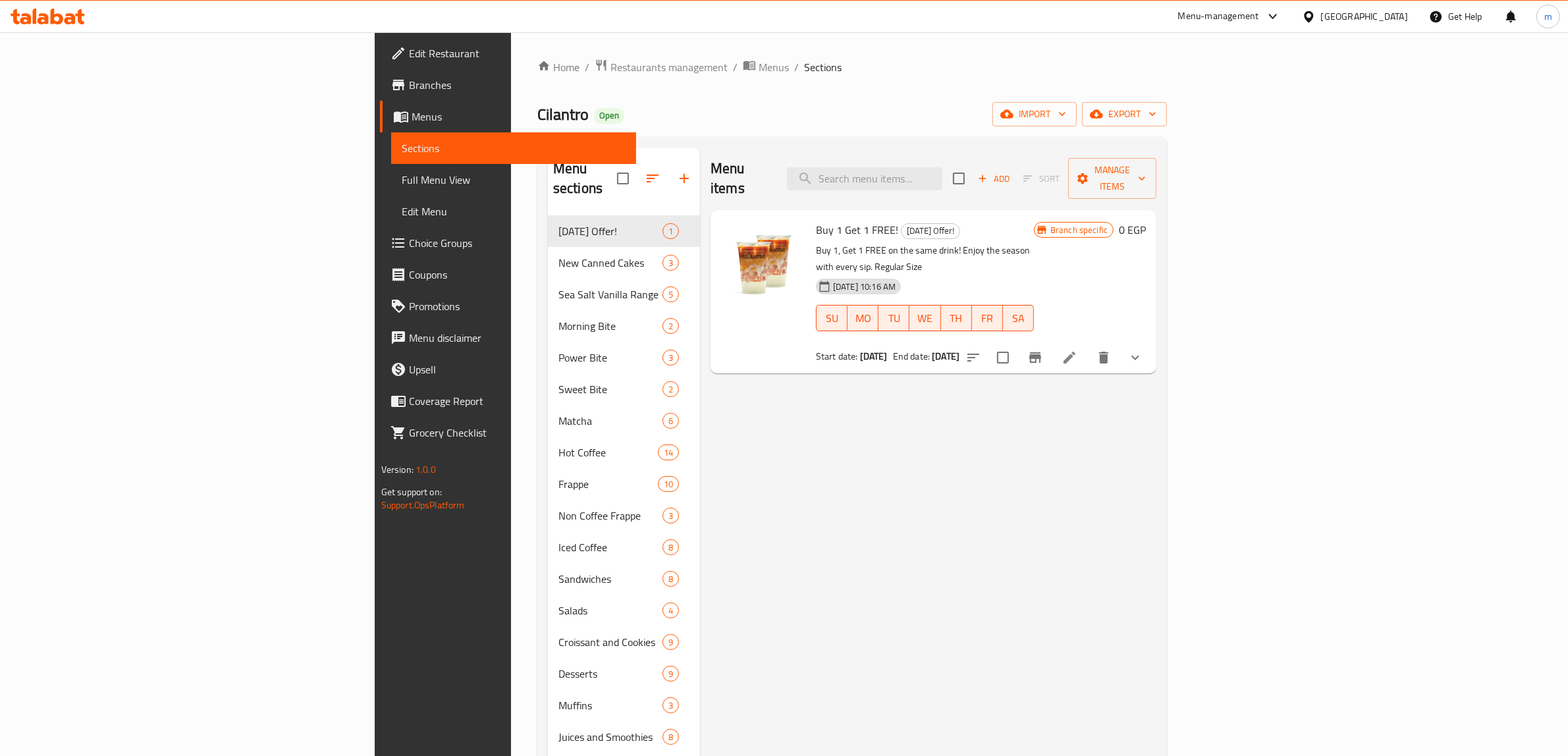
click at [409, 55] on span "Edit Restaurant" at bounding box center [518, 53] width 217 height 15
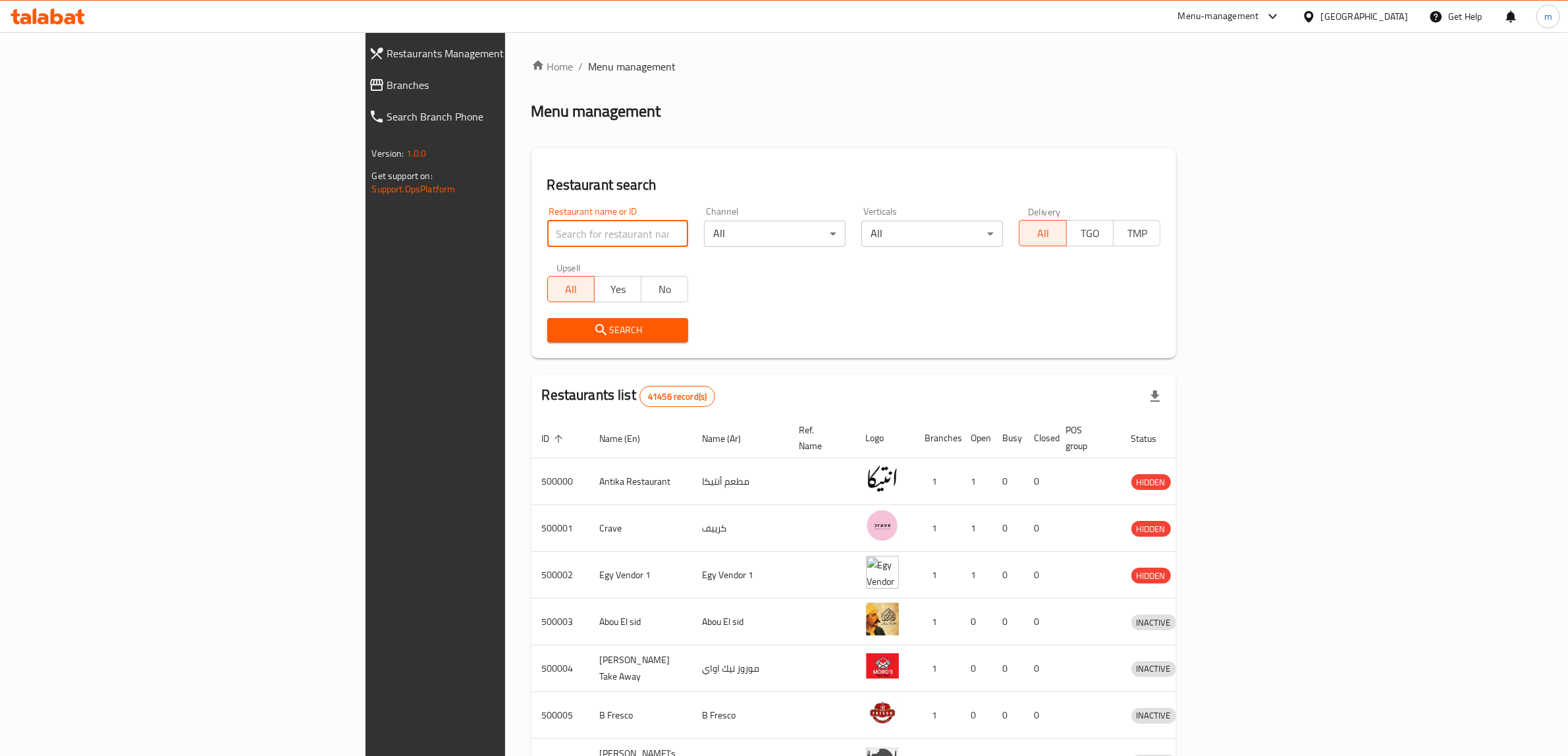
click at [547, 235] on input "search" at bounding box center [617, 234] width 141 height 27
paste input "509426"
type input "509426"
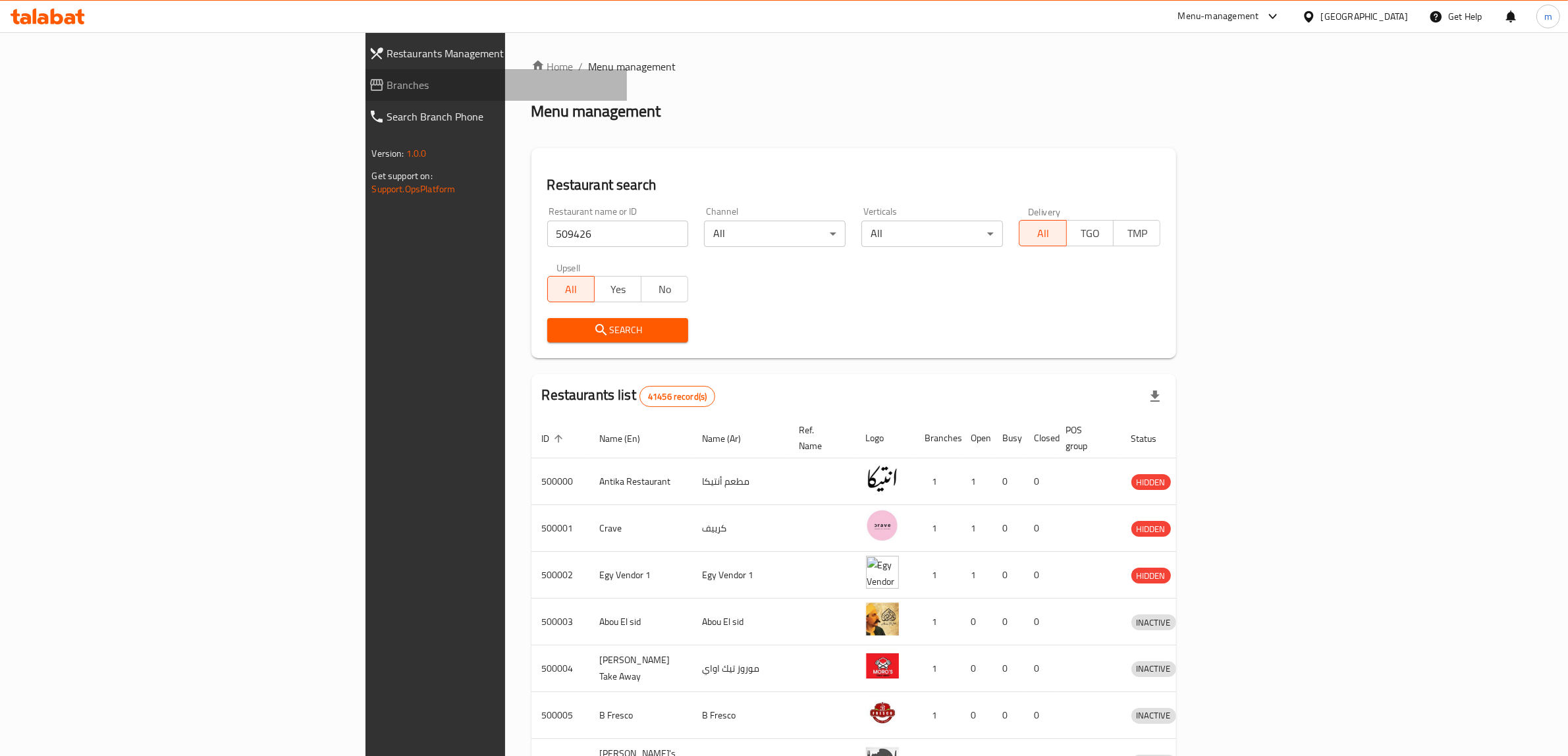
click at [387, 86] on span "Branches" at bounding box center [502, 85] width 230 height 15
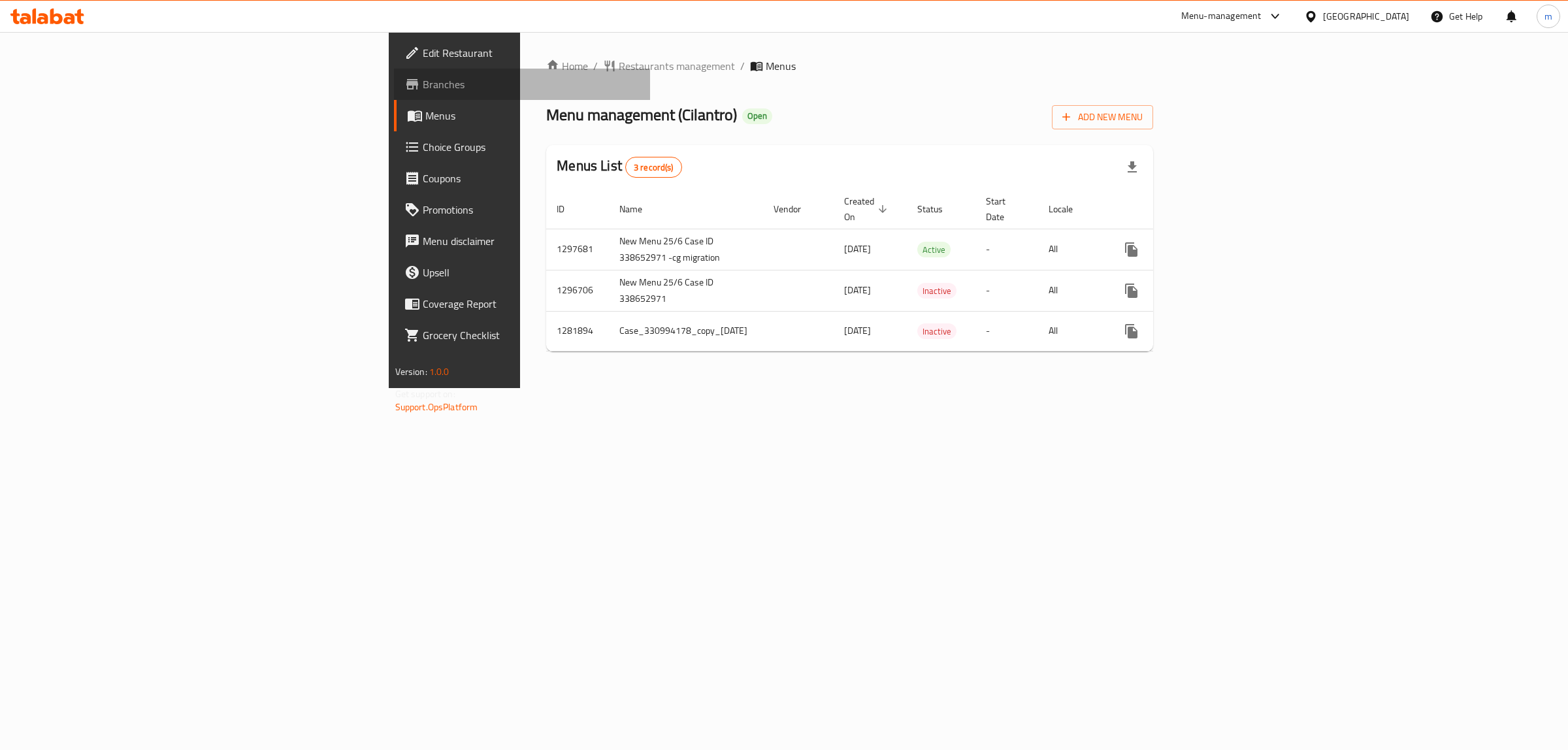
click at [423, 83] on span "Branches" at bounding box center [531, 84] width 217 height 15
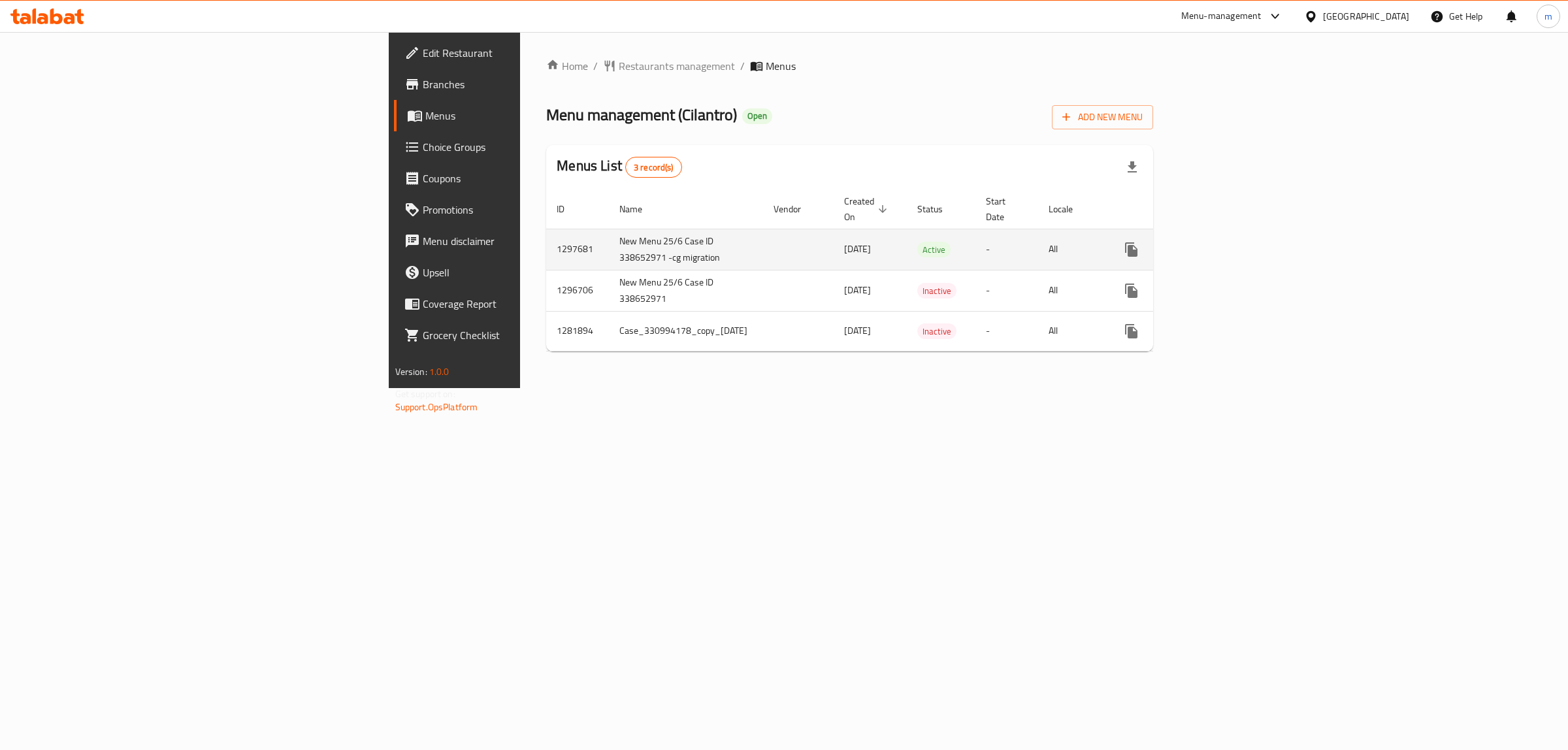
click at [546, 234] on td "1297681" at bounding box center [577, 249] width 63 height 41
copy td "1297681"
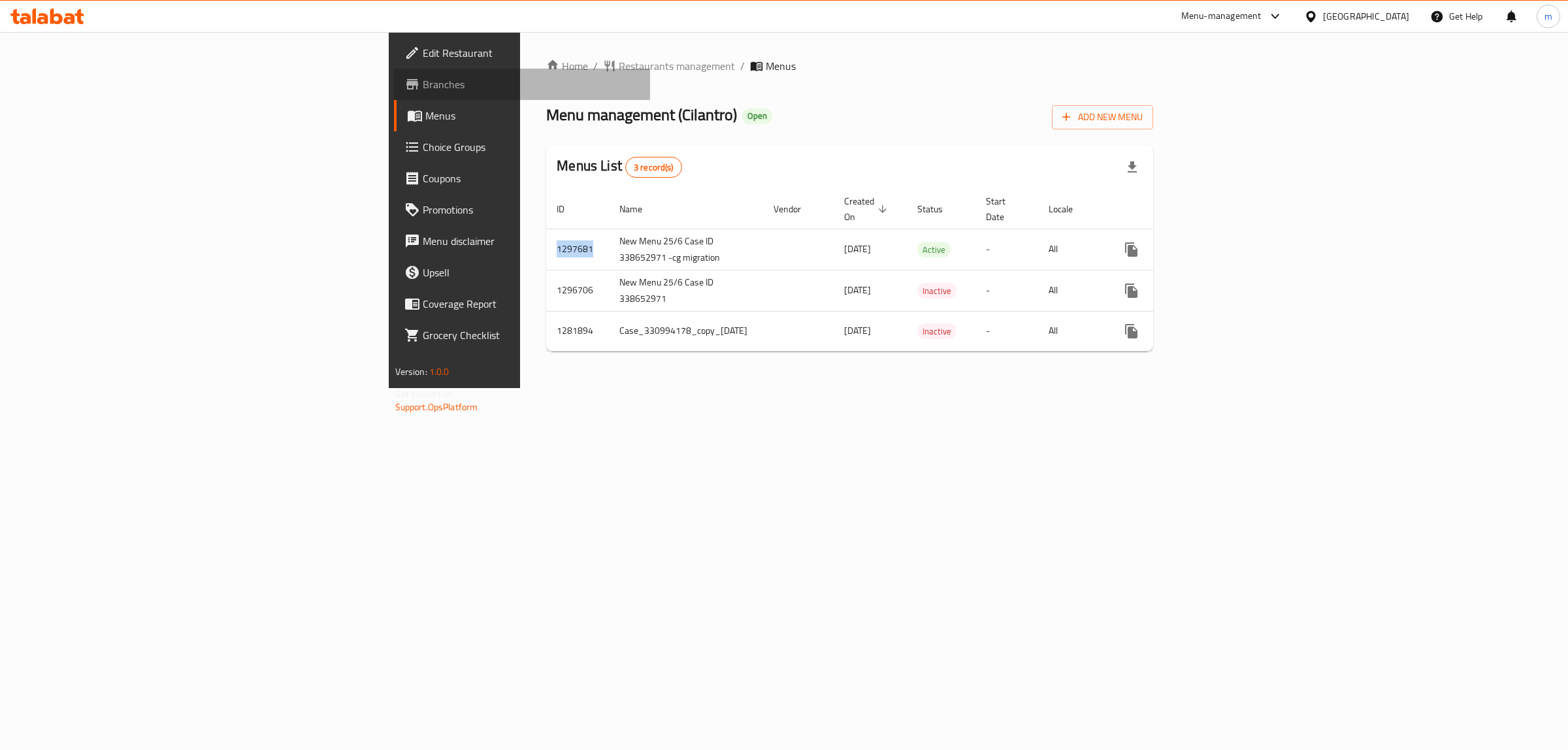
click at [423, 85] on span "Branches" at bounding box center [531, 84] width 217 height 15
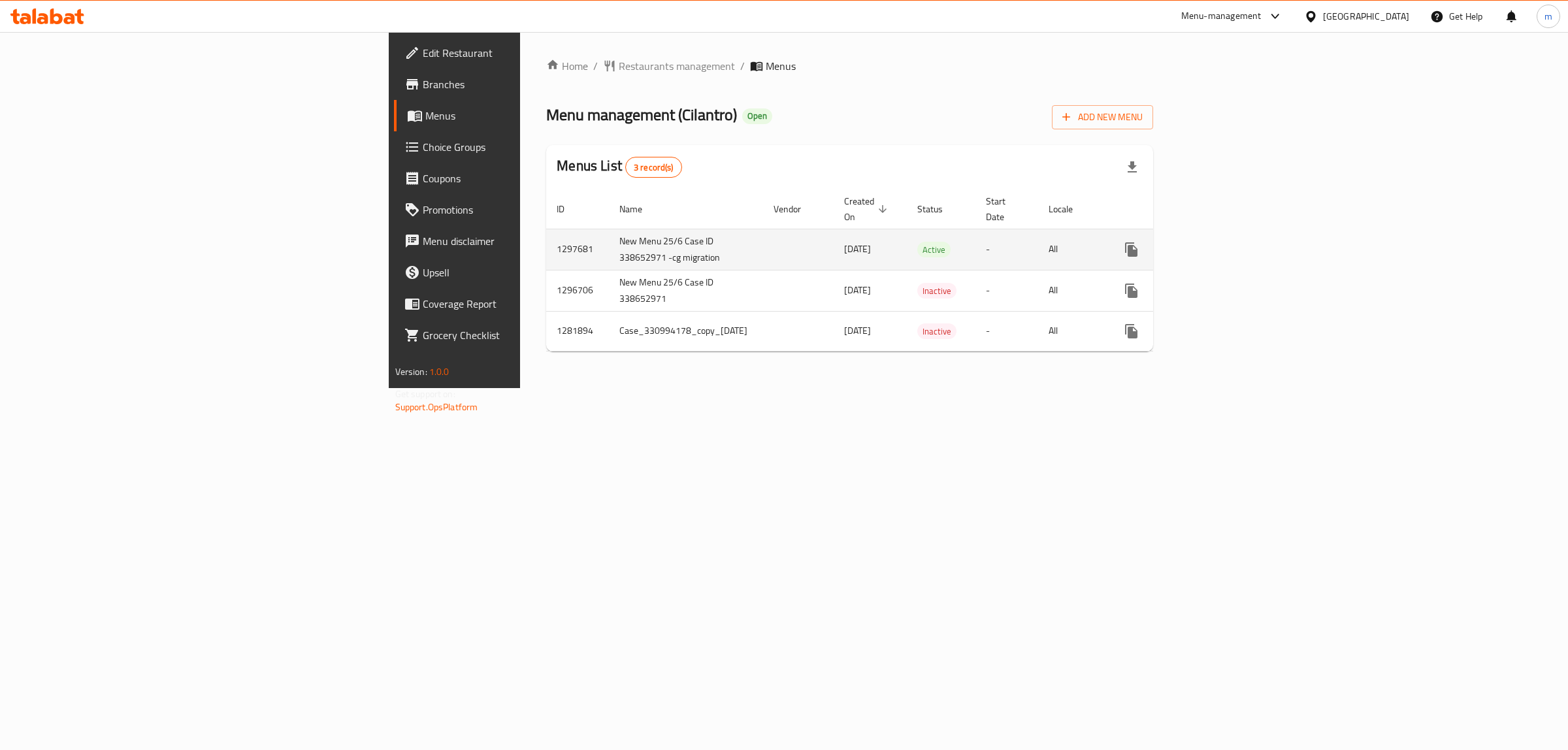
click at [546, 237] on td "1297681" at bounding box center [577, 249] width 63 height 41
click at [423, 49] on span "Edit Restaurant" at bounding box center [531, 53] width 217 height 15
